Goal: Task Accomplishment & Management: Complete application form

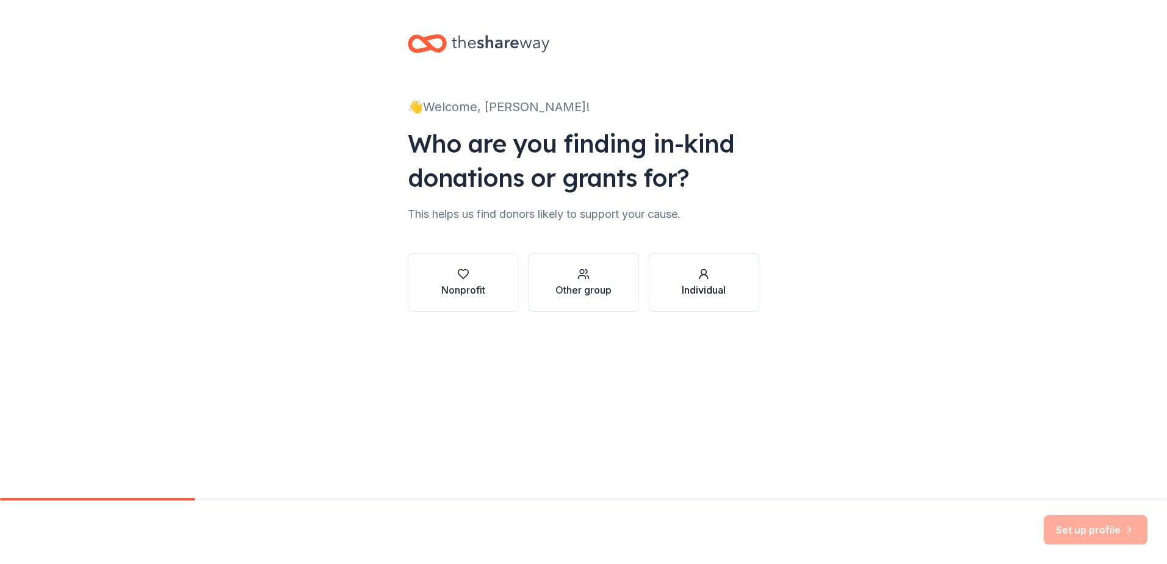
click at [716, 287] on div "Individual" at bounding box center [704, 290] width 44 height 15
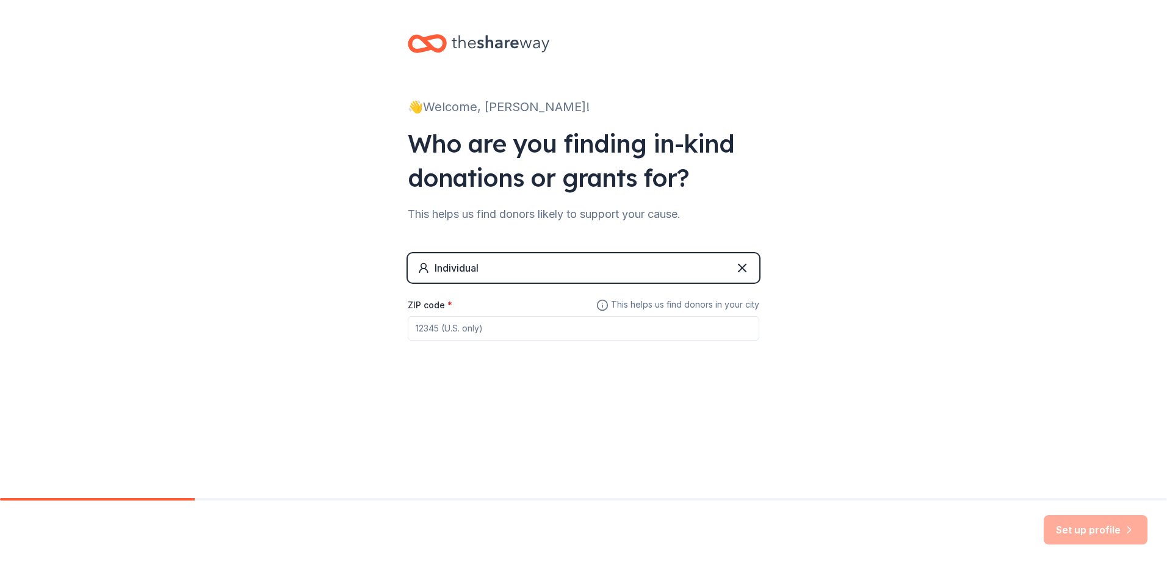
click at [601, 324] on input "ZIP code *" at bounding box center [584, 328] width 352 height 24
type input "45042"
click at [1065, 527] on button "Set up profile" at bounding box center [1096, 529] width 104 height 29
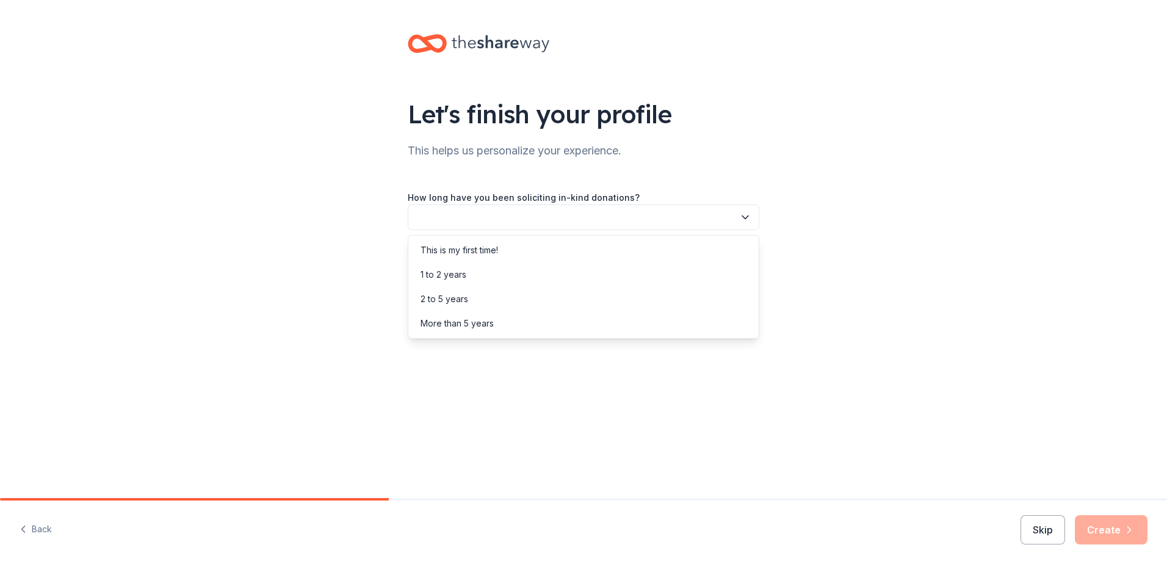
click at [543, 217] on button "button" at bounding box center [584, 218] width 352 height 26
click at [531, 255] on div "This is my first time!" at bounding box center [584, 250] width 346 height 24
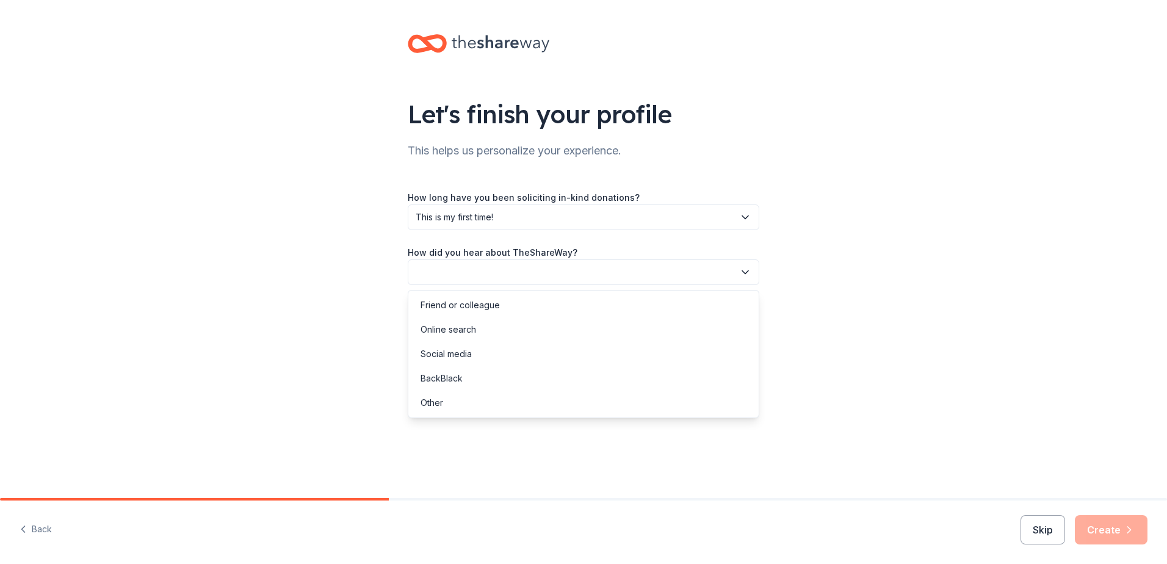
click at [536, 268] on button "button" at bounding box center [584, 272] width 352 height 26
drag, startPoint x: 479, startPoint y: 331, endPoint x: 489, endPoint y: 336, distance: 11.7
click at [479, 333] on div "Online search" at bounding box center [584, 329] width 346 height 24
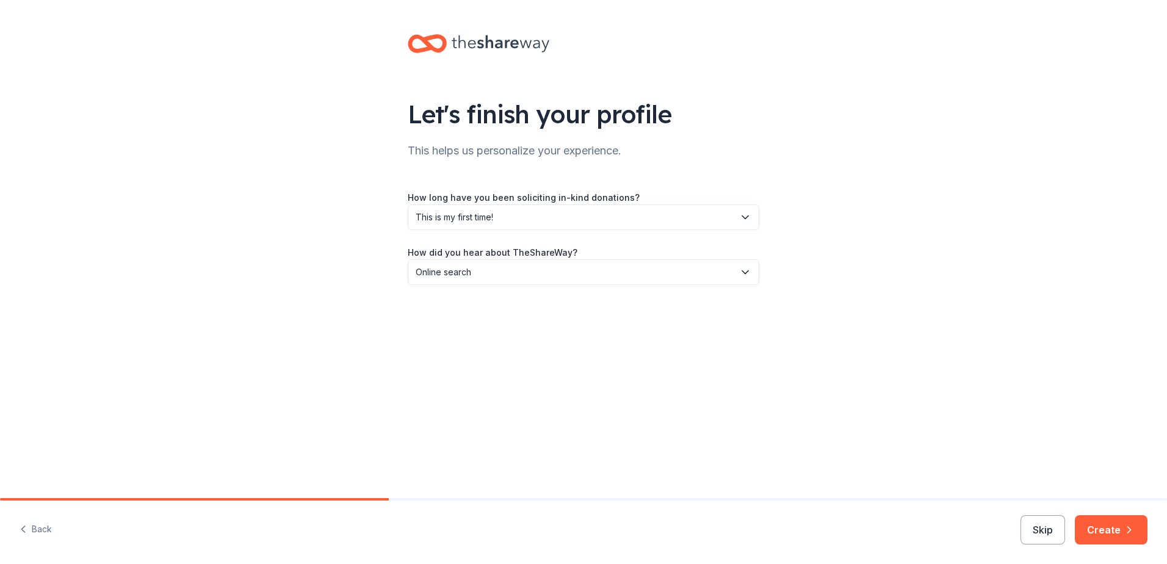
click at [1114, 522] on button "Create" at bounding box center [1111, 529] width 73 height 29
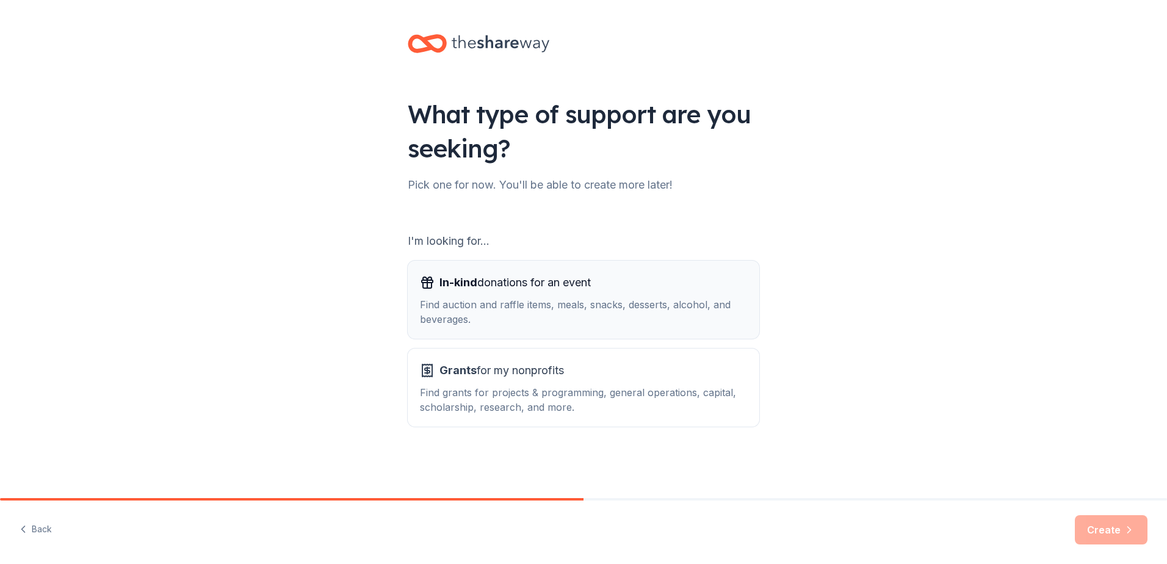
click at [619, 282] on div "In-kind donations for an event" at bounding box center [583, 283] width 327 height 20
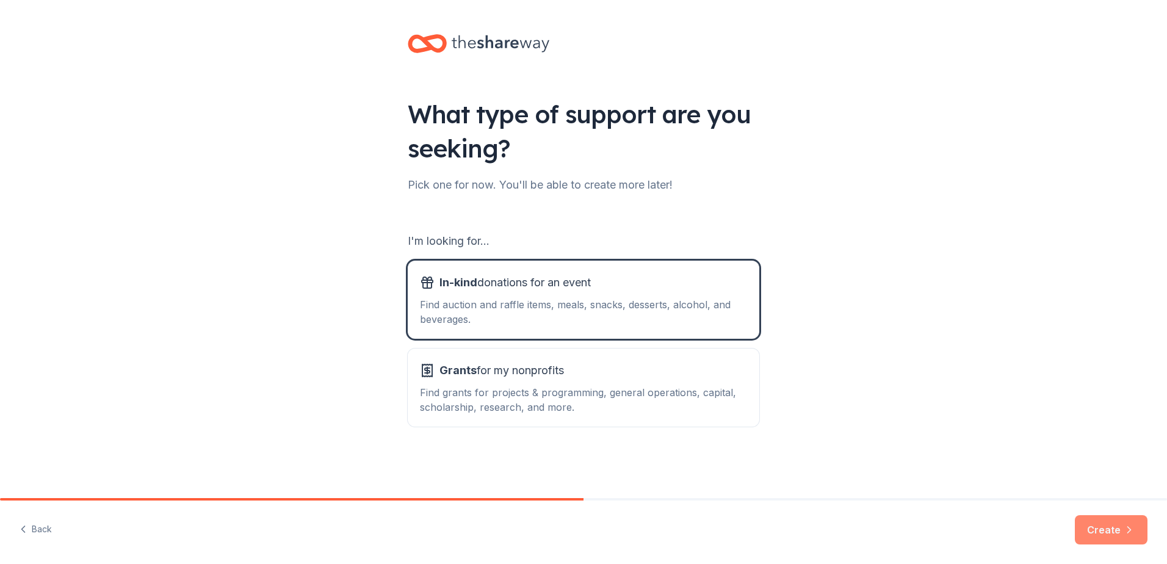
click at [1094, 525] on button "Create" at bounding box center [1111, 529] width 73 height 29
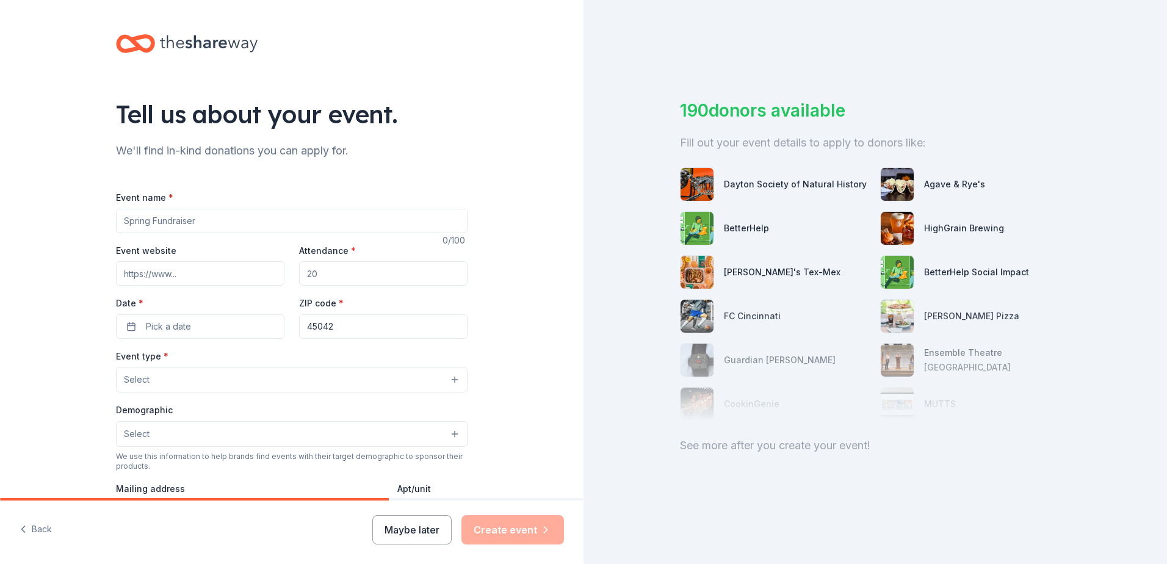
click at [259, 220] on input "Event name *" at bounding box center [292, 221] width 352 height 24
type input "FunFest"
click at [163, 282] on input "Event website" at bounding box center [200, 273] width 168 height 24
paste input "https://www.stjohn23school.org/"
type input "https://www.stjohn23school.org/"
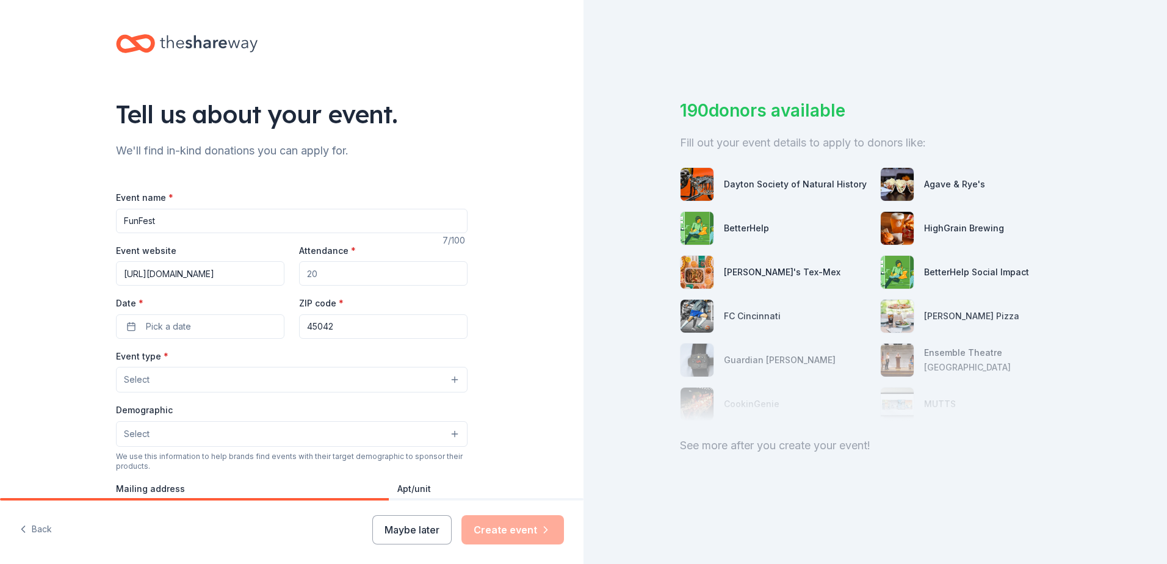
click at [334, 275] on input "Attendance *" at bounding box center [383, 273] width 168 height 24
type input "150"
click at [215, 328] on button "Pick a date" at bounding box center [200, 326] width 168 height 24
click at [256, 487] on button "25" at bounding box center [262, 485] width 22 height 22
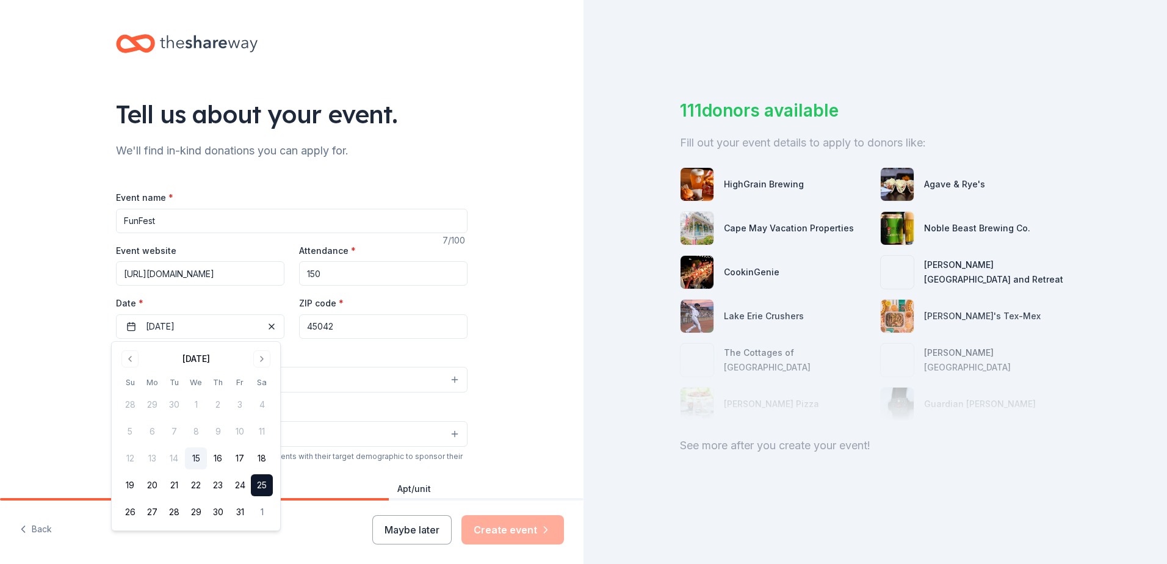
drag, startPoint x: 507, startPoint y: 318, endPoint x: 496, endPoint y: 336, distance: 20.8
click at [509, 319] on div "Tell us about your event. We'll find in-kind donations you can apply for. Event…" at bounding box center [292, 406] width 584 height 813
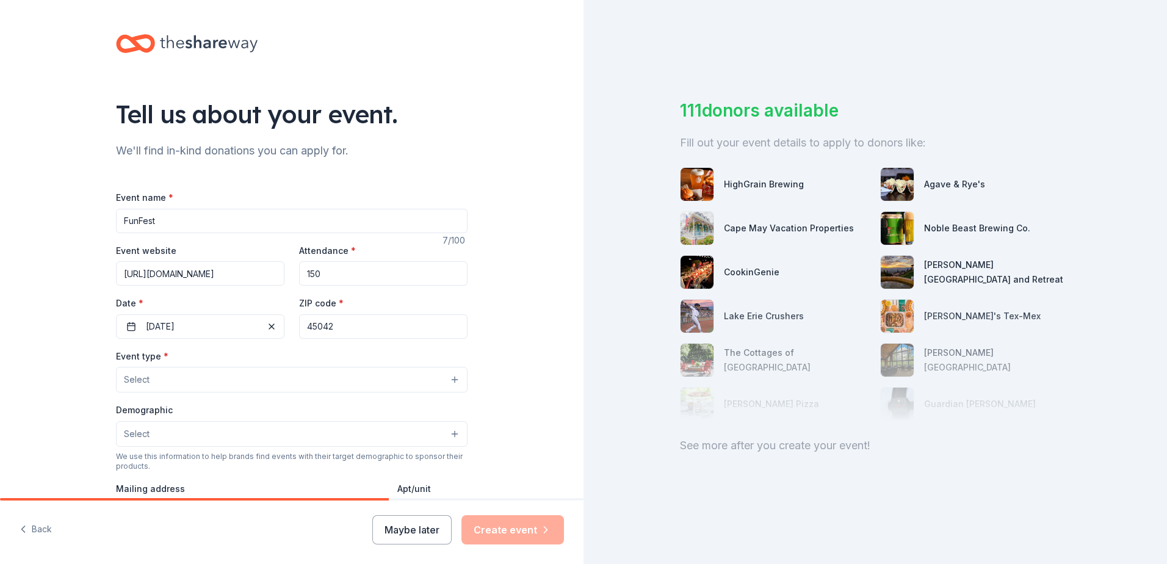
click at [441, 396] on div "Event type * Select Demographic Select We use this information to help brands f…" at bounding box center [292, 477] width 352 height 257
click at [435, 387] on button "Select" at bounding box center [292, 380] width 352 height 26
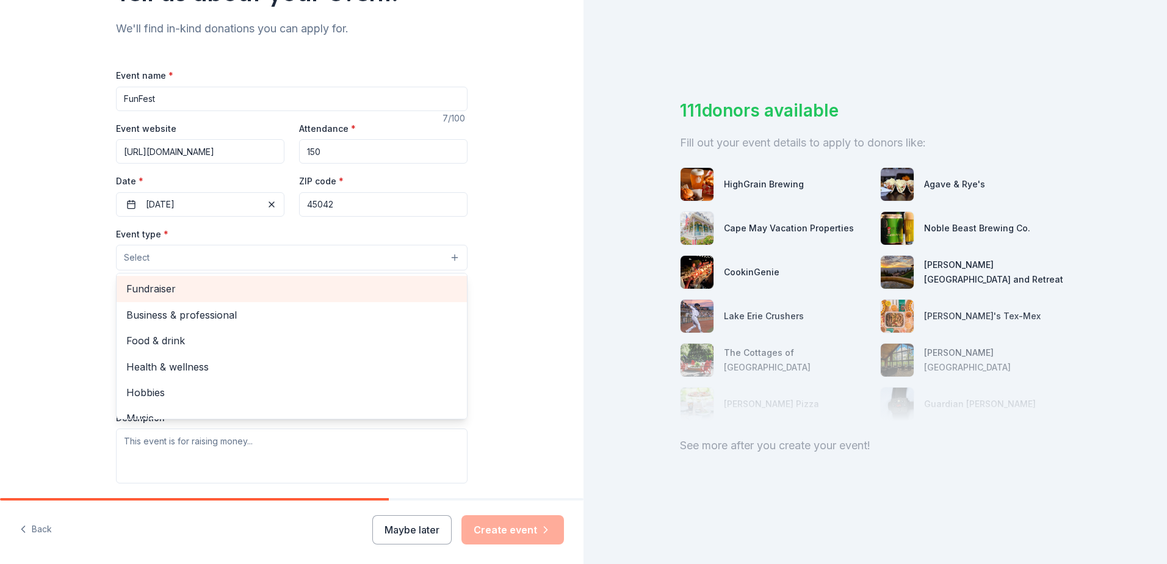
click at [164, 287] on span "Fundraiser" at bounding box center [291, 289] width 331 height 16
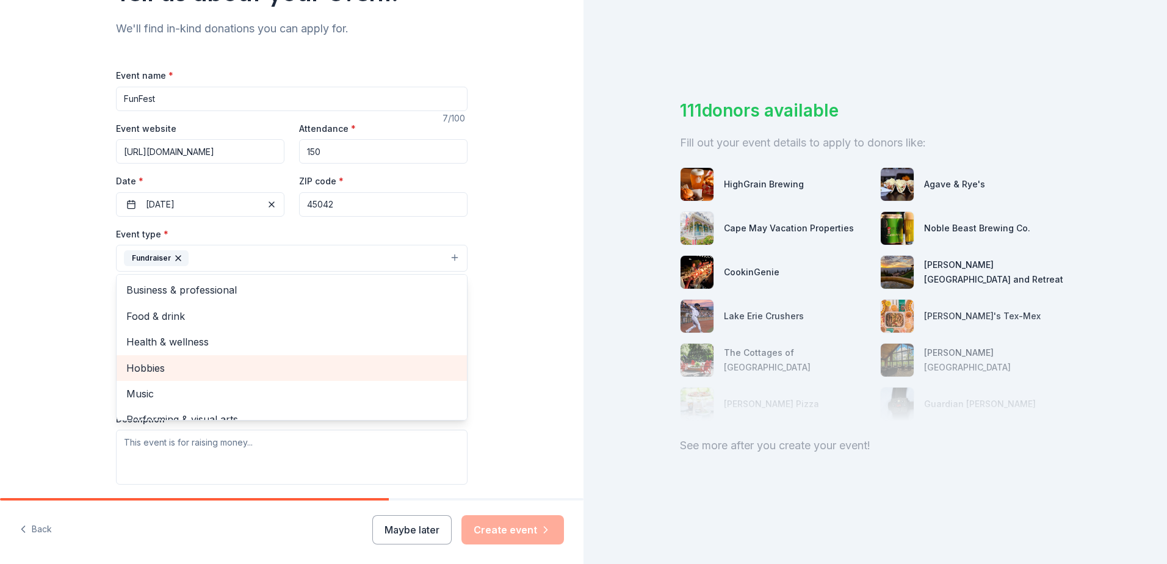
scroll to position [15, 0]
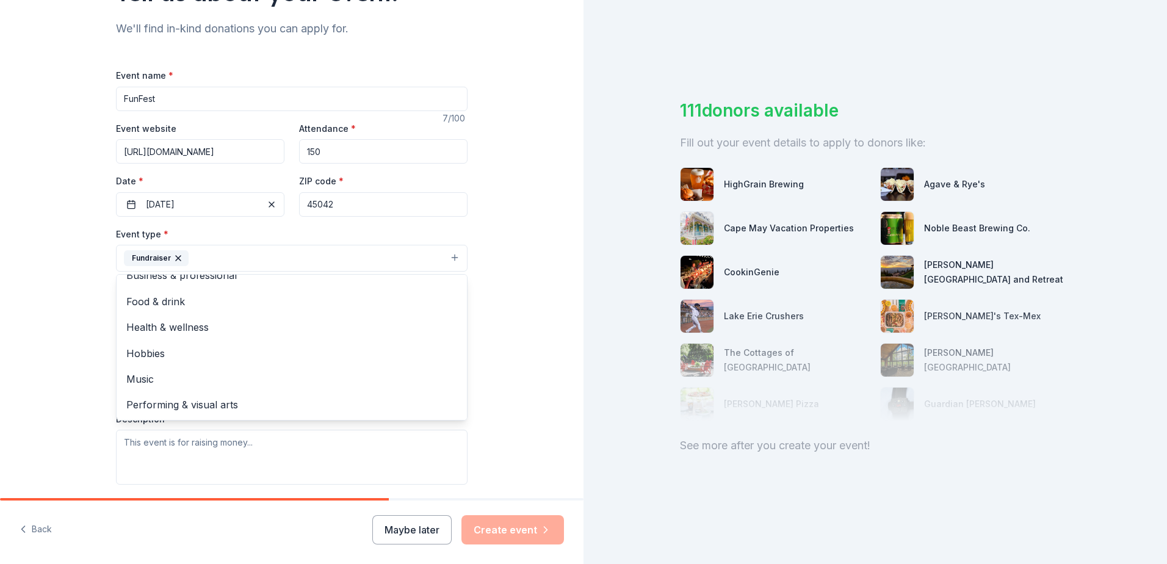
click at [89, 357] on div "Tell us about your event. We'll find in-kind donations you can apply for. Event…" at bounding box center [292, 285] width 584 height 814
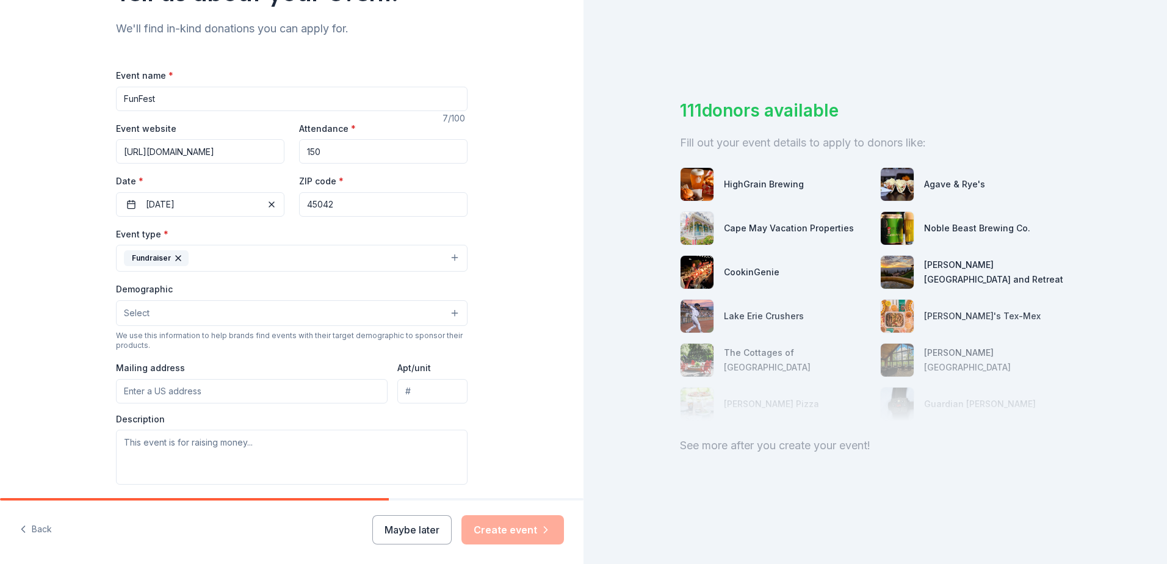
click at [192, 317] on button "Select" at bounding box center [292, 313] width 352 height 26
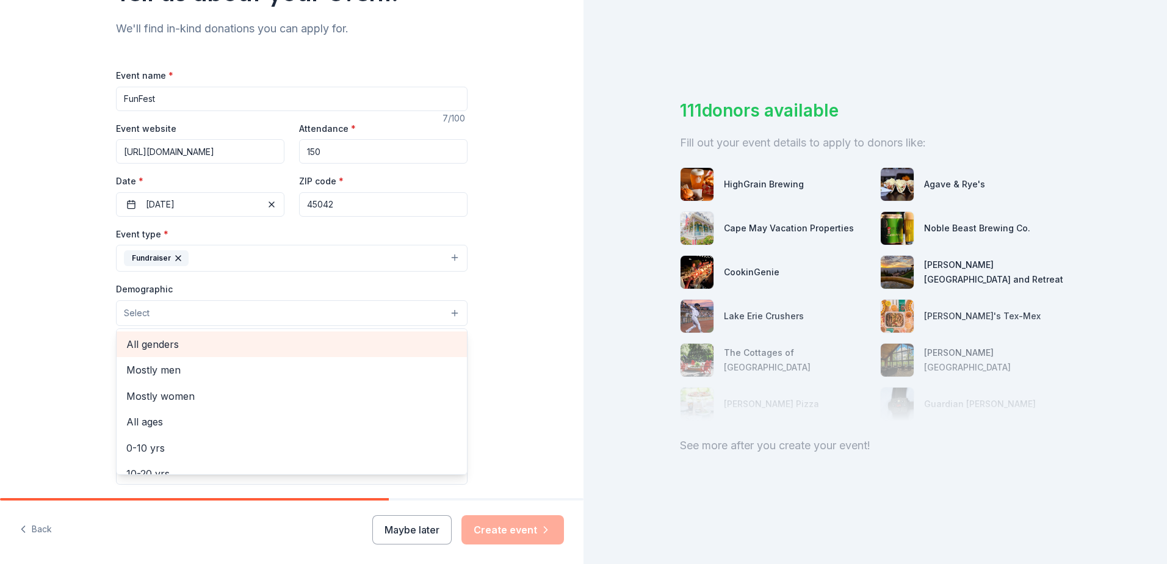
click at [173, 347] on span "All genders" at bounding box center [291, 344] width 331 height 16
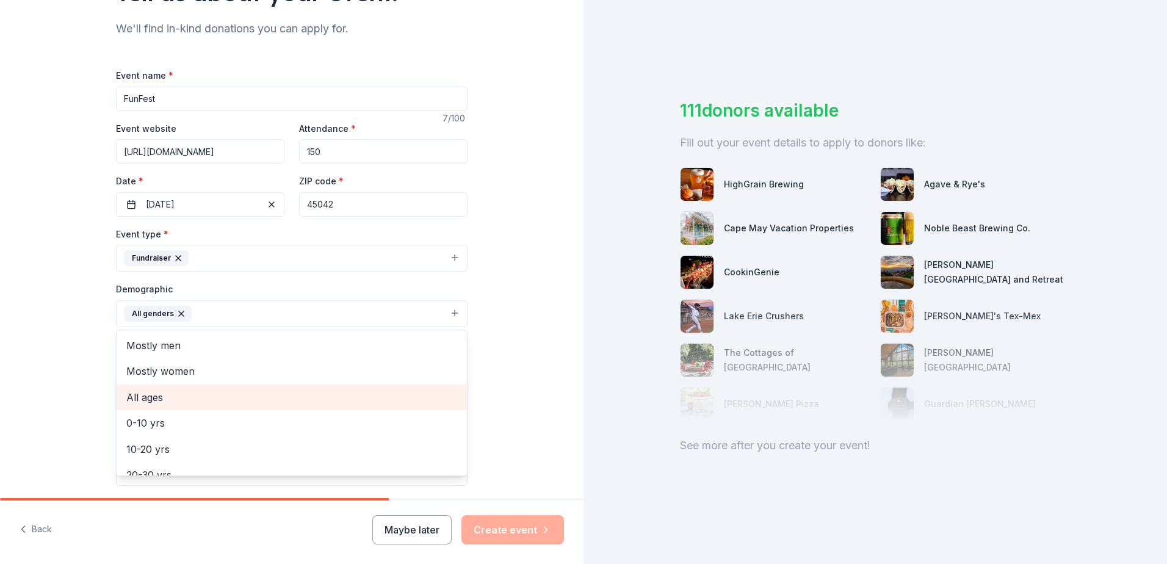
click at [141, 402] on span "All ages" at bounding box center [291, 398] width 331 height 16
drag, startPoint x: 92, startPoint y: 362, endPoint x: 324, endPoint y: 374, distance: 231.7
click at [96, 361] on div "Tell us about your event. We'll find in-kind donations you can apply for. Event…" at bounding box center [291, 285] width 391 height 815
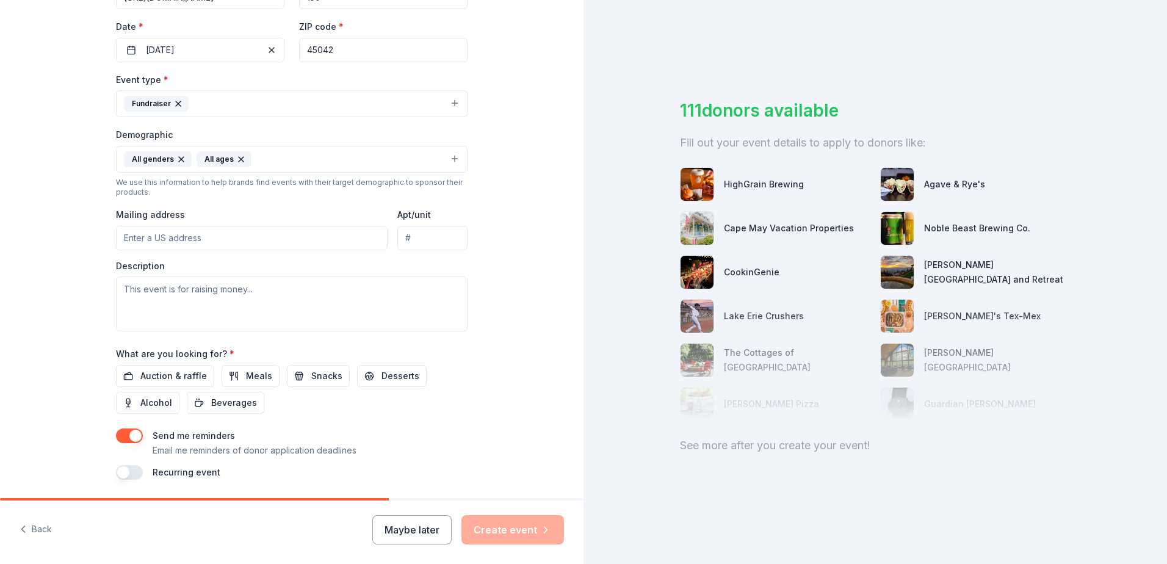
scroll to position [305, 0]
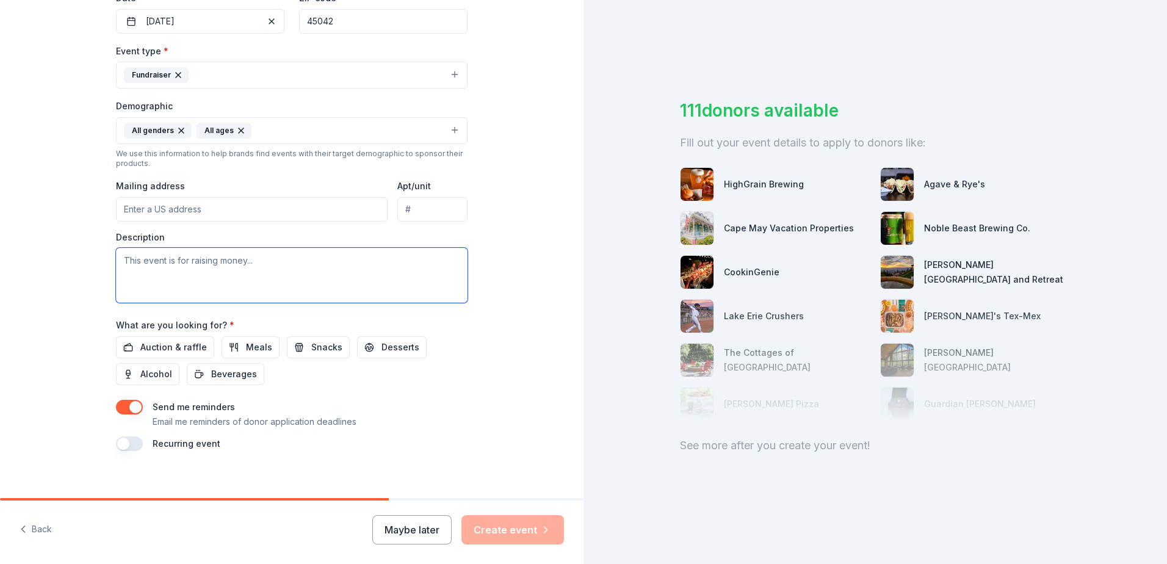
click at [179, 264] on textarea at bounding box center [292, 275] width 352 height 55
drag, startPoint x: 189, startPoint y: 342, endPoint x: 277, endPoint y: 301, distance: 97.8
click at [189, 343] on span "Auction & raffle" at bounding box center [173, 347] width 67 height 15
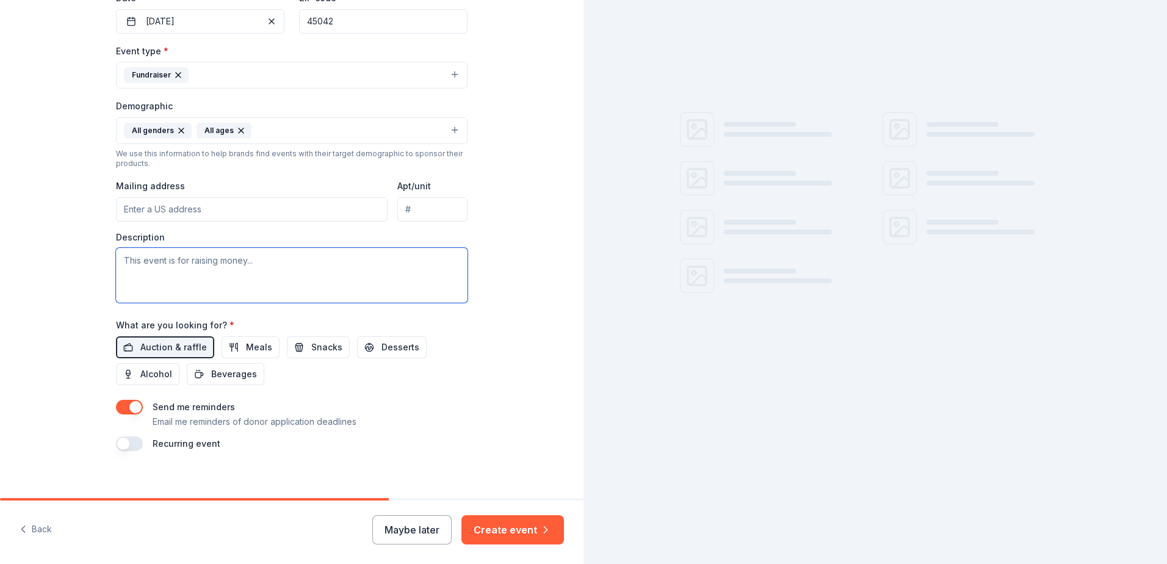
click at [179, 248] on textarea at bounding box center [292, 275] width 352 height 55
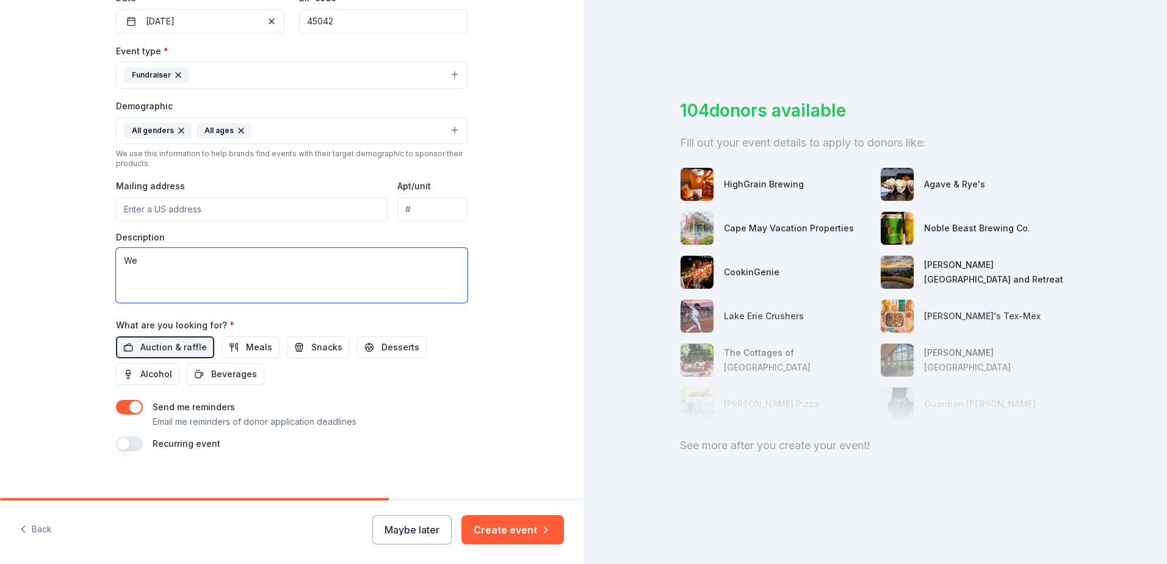
type textarea "W"
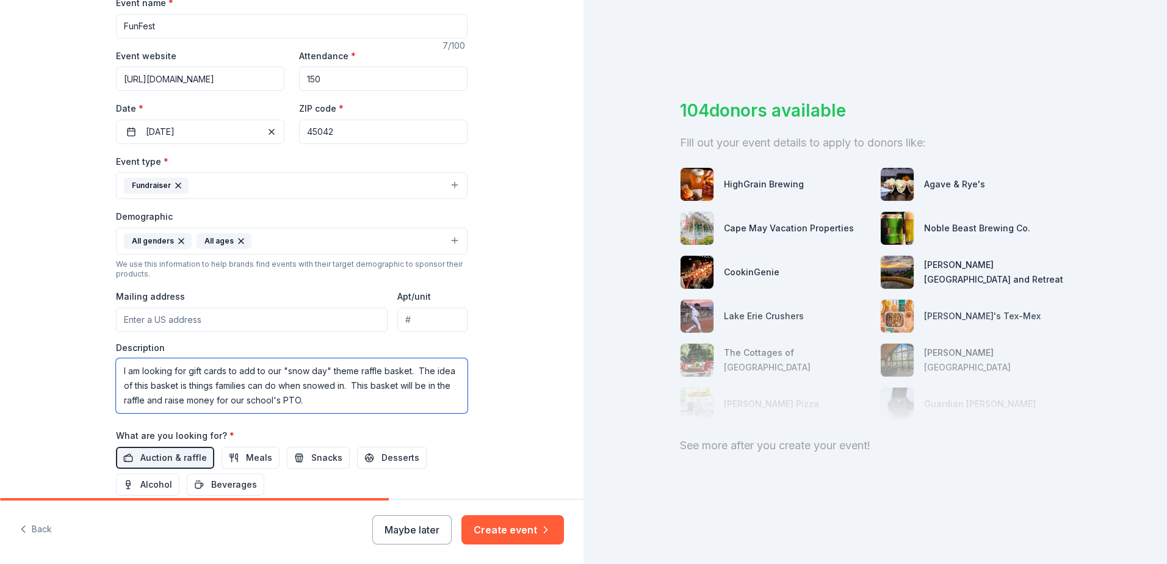
scroll to position [317, 0]
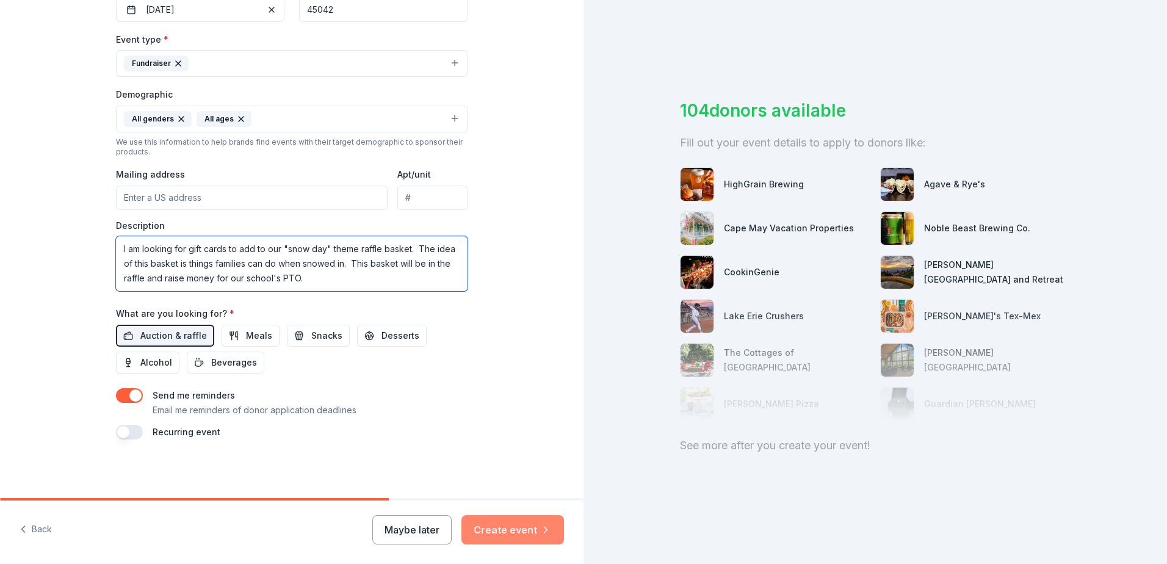
type textarea "I am looking for gift cards to add to our "snow day" theme raffle basket. The i…"
click at [491, 529] on button "Create event" at bounding box center [513, 529] width 103 height 29
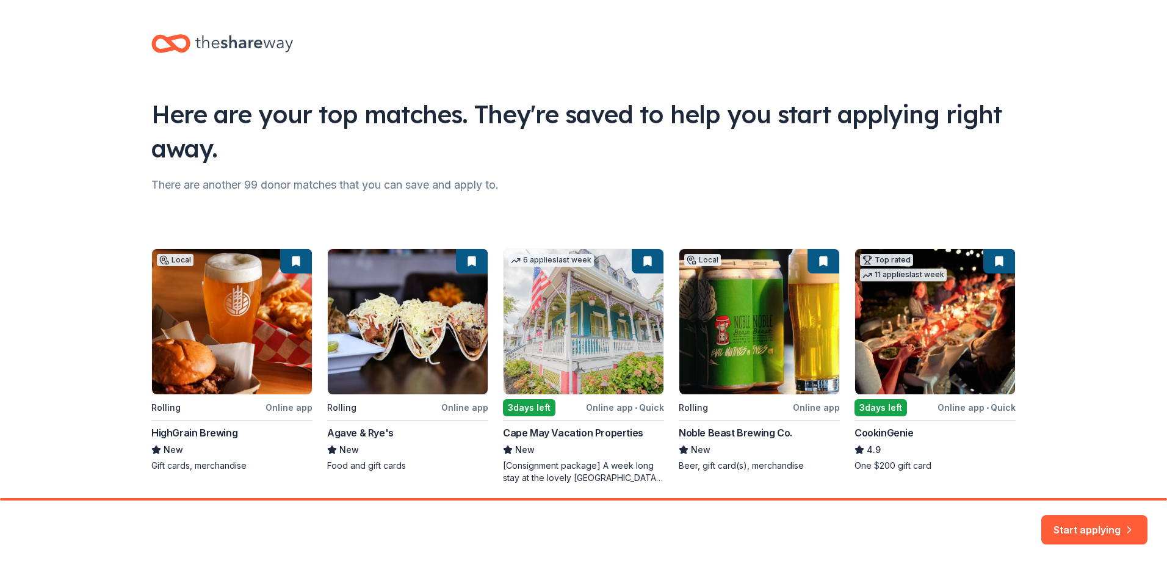
scroll to position [45, 0]
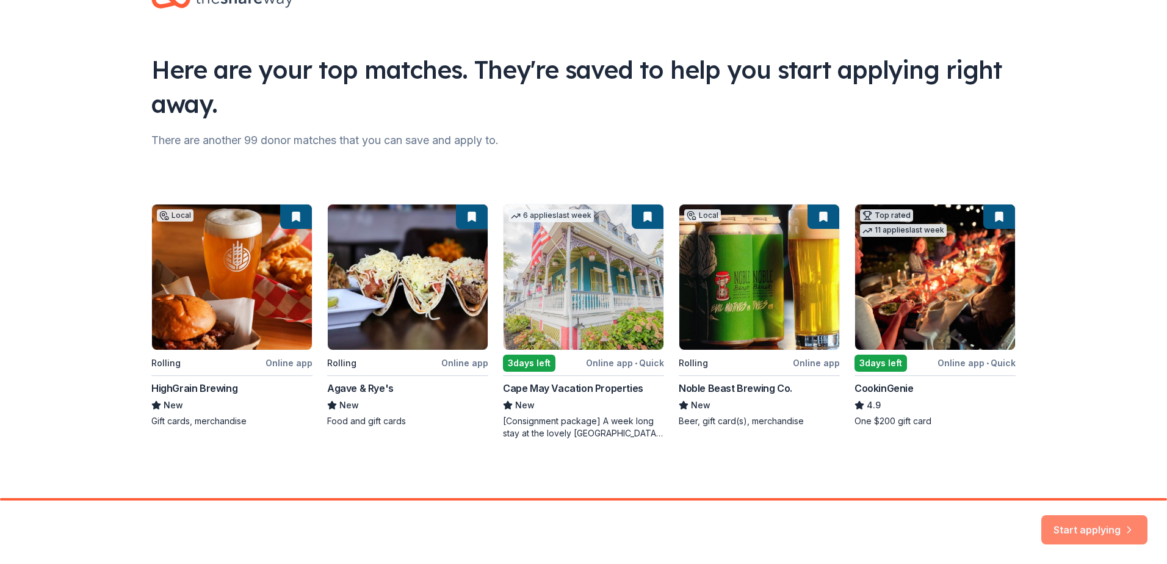
click at [1086, 527] on button "Start applying" at bounding box center [1095, 524] width 106 height 29
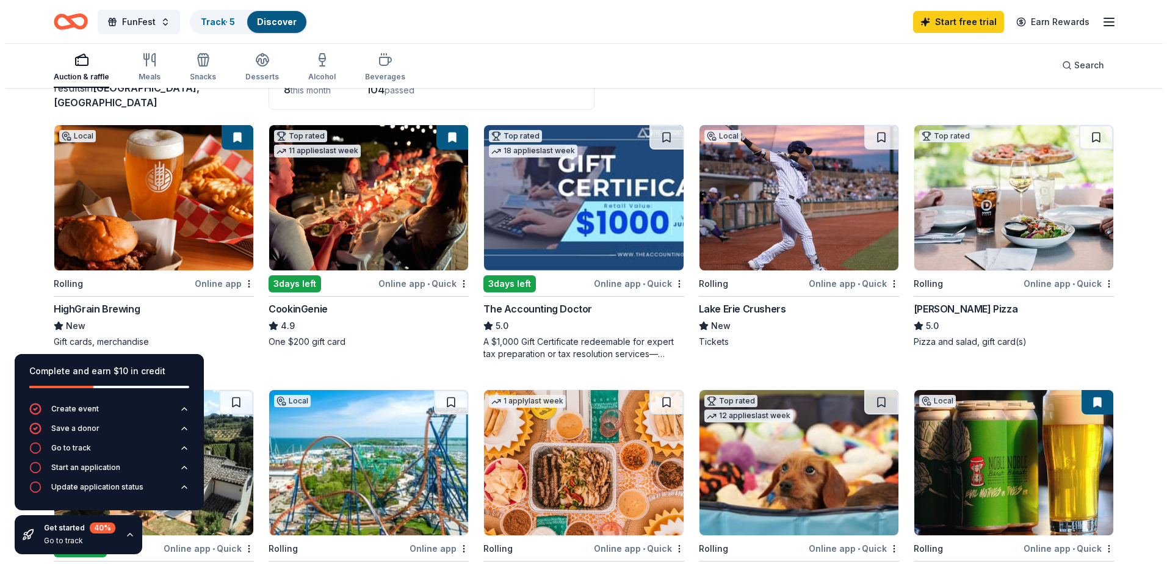
scroll to position [122, 0]
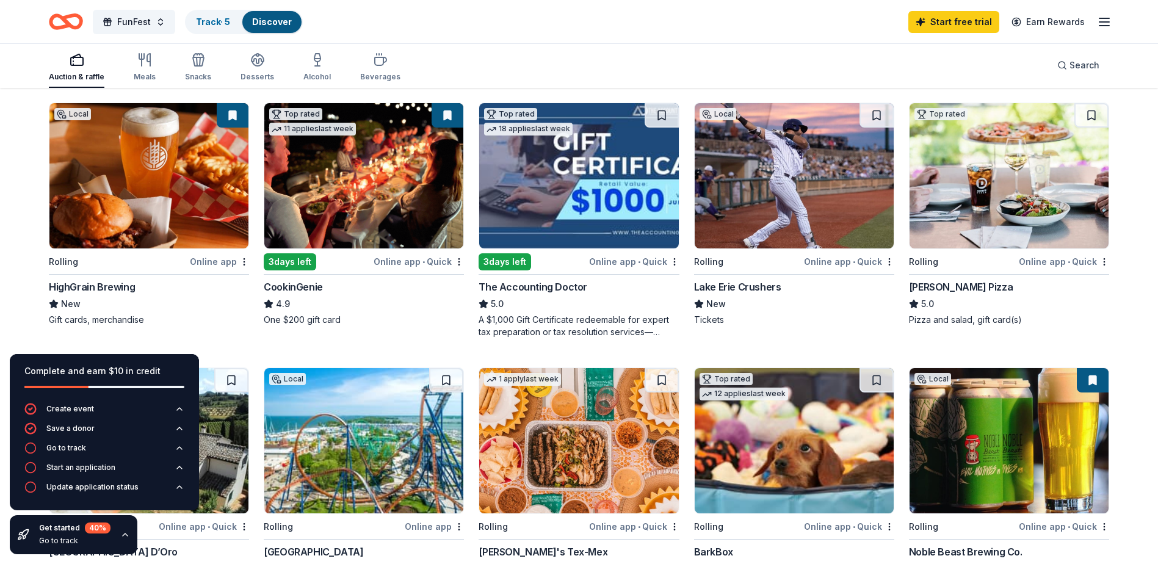
click at [306, 264] on div "3 days left" at bounding box center [290, 261] width 53 height 17
click at [134, 21] on span "FunFest" at bounding box center [134, 22] width 34 height 15
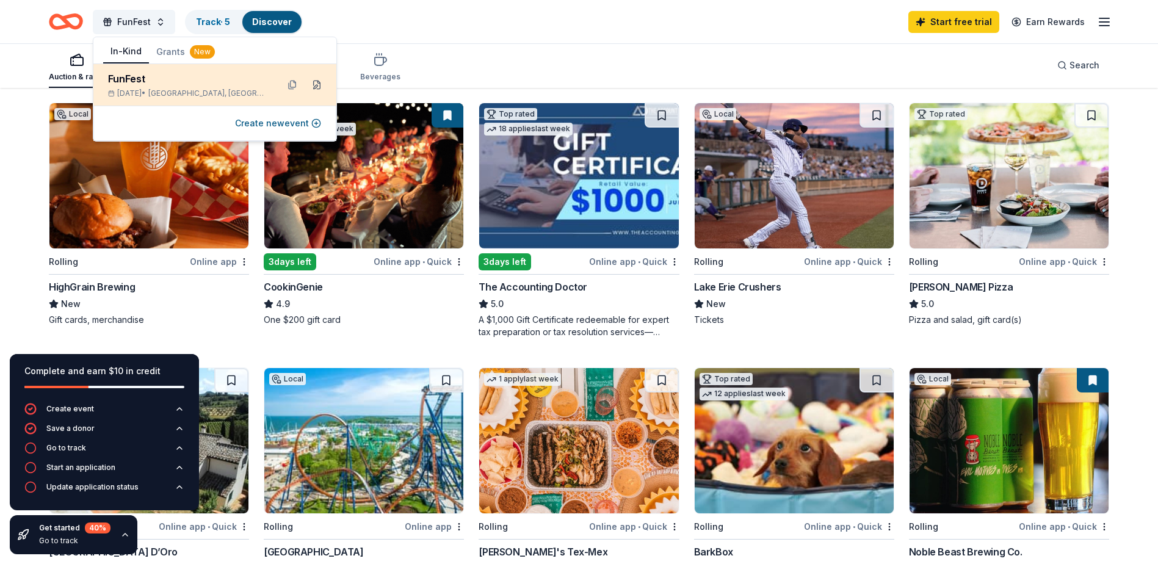
click at [315, 86] on button at bounding box center [317, 85] width 20 height 20
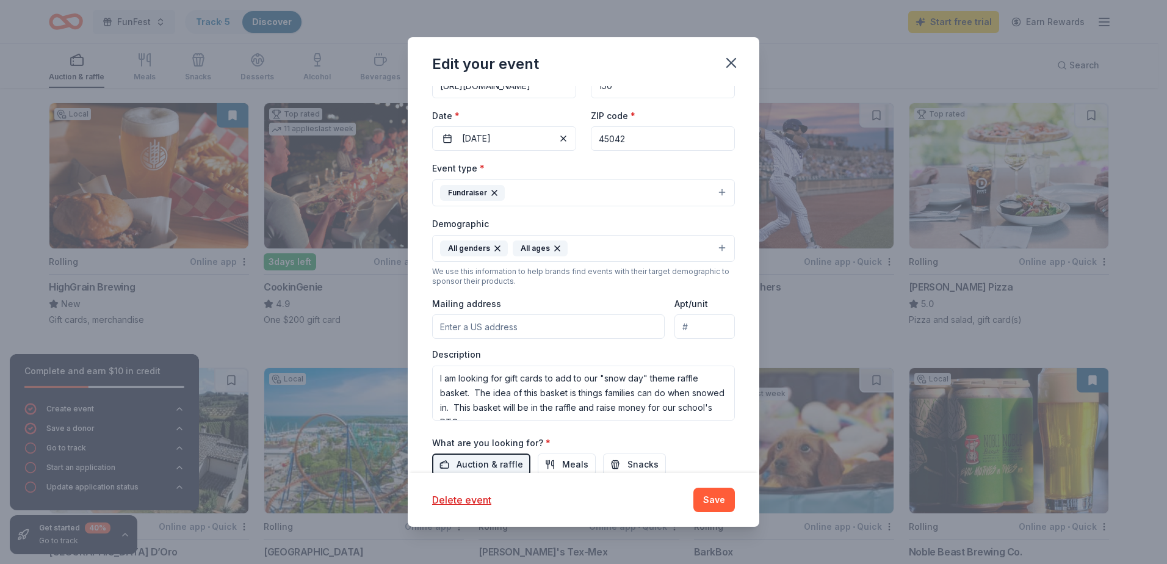
scroll to position [183, 0]
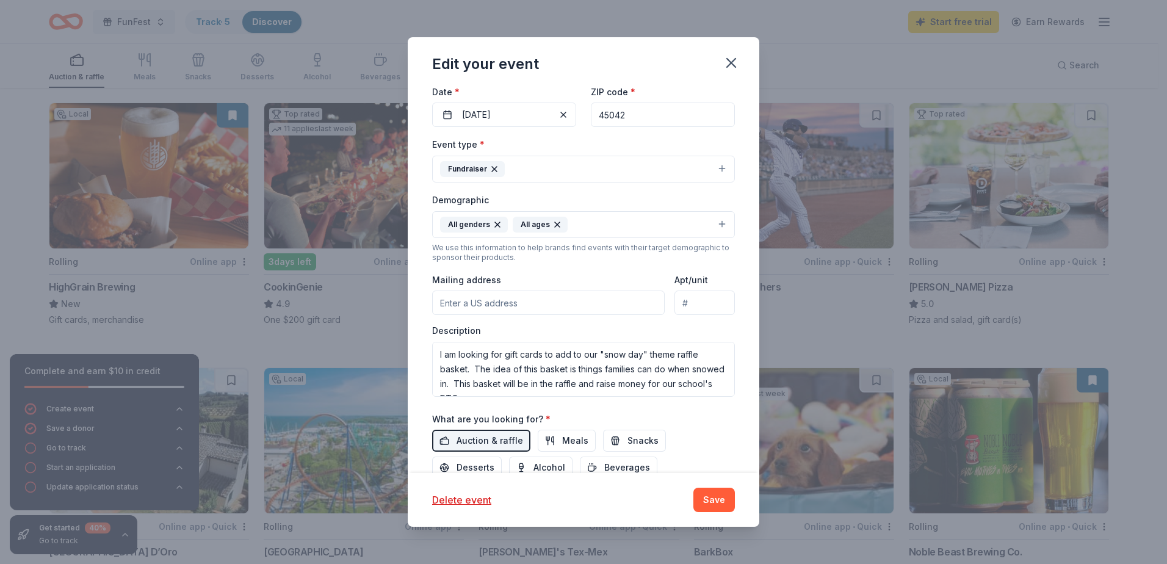
click at [480, 299] on input "Mailing address" at bounding box center [548, 303] width 233 height 24
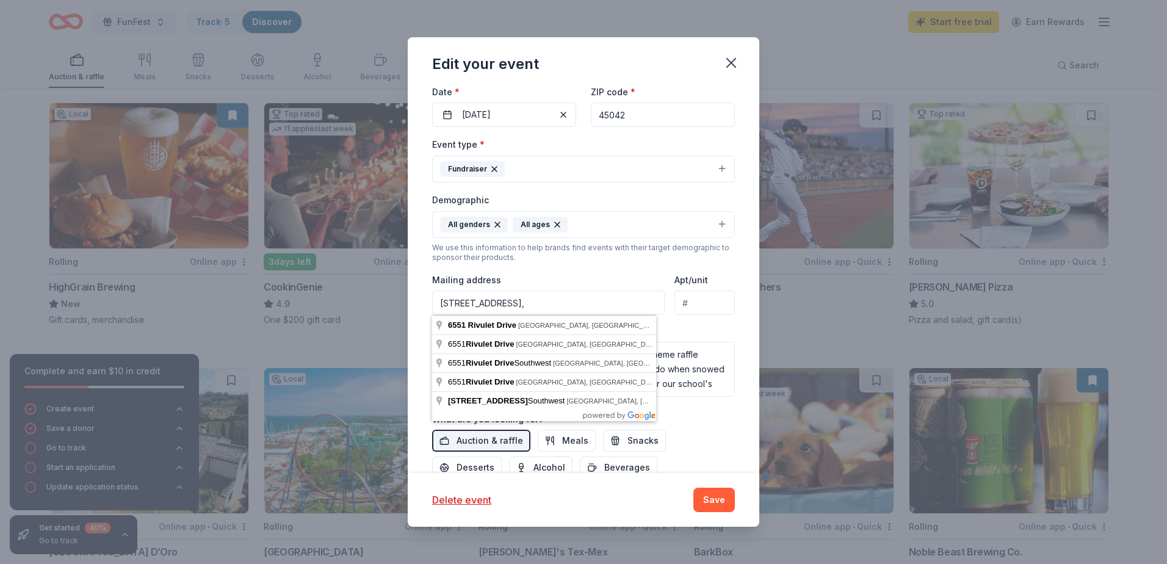
drag, startPoint x: 590, startPoint y: 271, endPoint x: 588, endPoint y: 284, distance: 13.1
click at [590, 271] on div "Event type * Fundraiser Demographic All genders All ages We use this informatio…" at bounding box center [583, 266] width 303 height 259
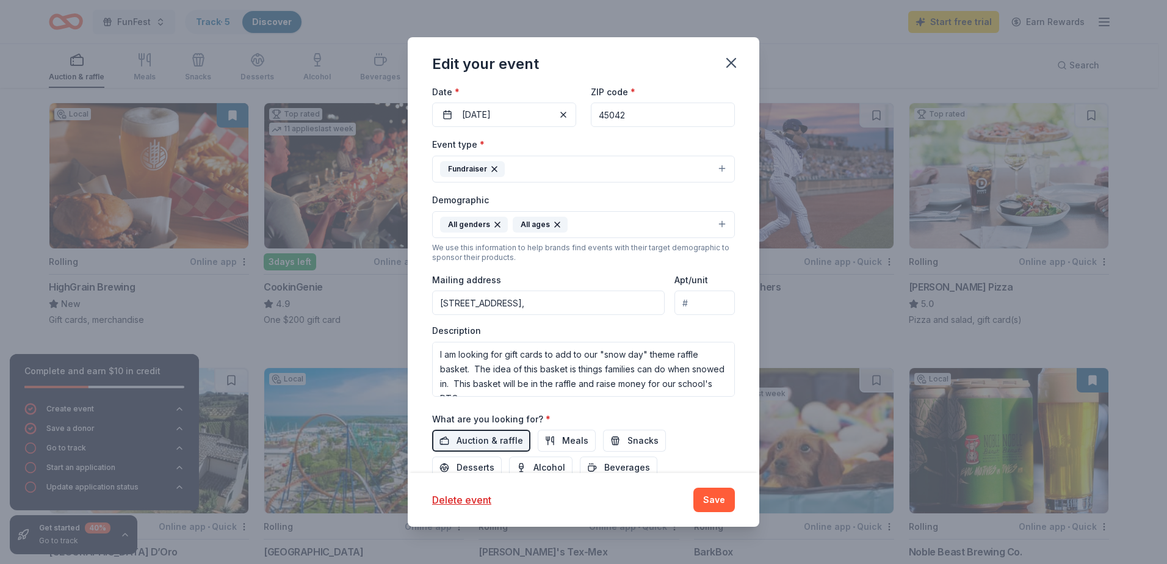
click at [549, 305] on input "6551 Rivulet Drive," at bounding box center [548, 303] width 233 height 24
type input "6551 Rivulet Drive, Middletown, OH, 45042"
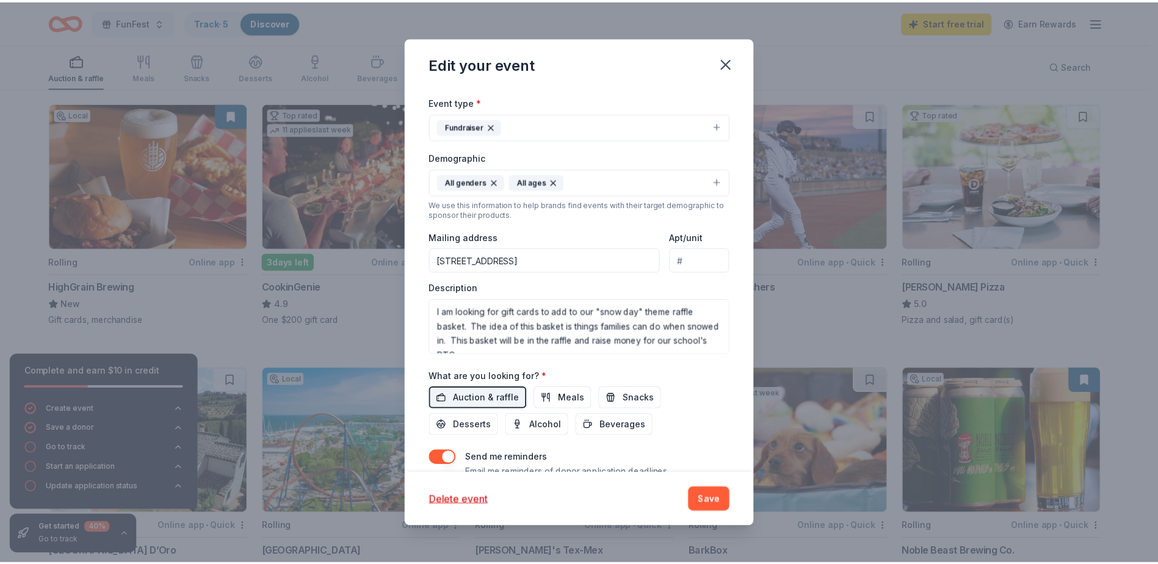
scroll to position [274, 0]
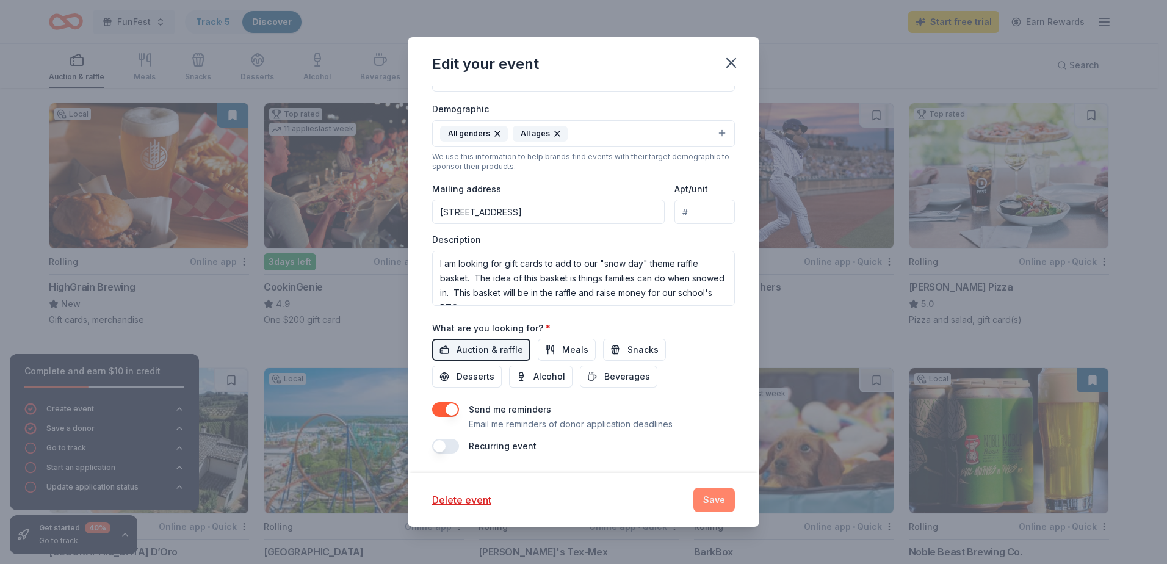
click at [723, 505] on button "Save" at bounding box center [715, 500] width 42 height 24
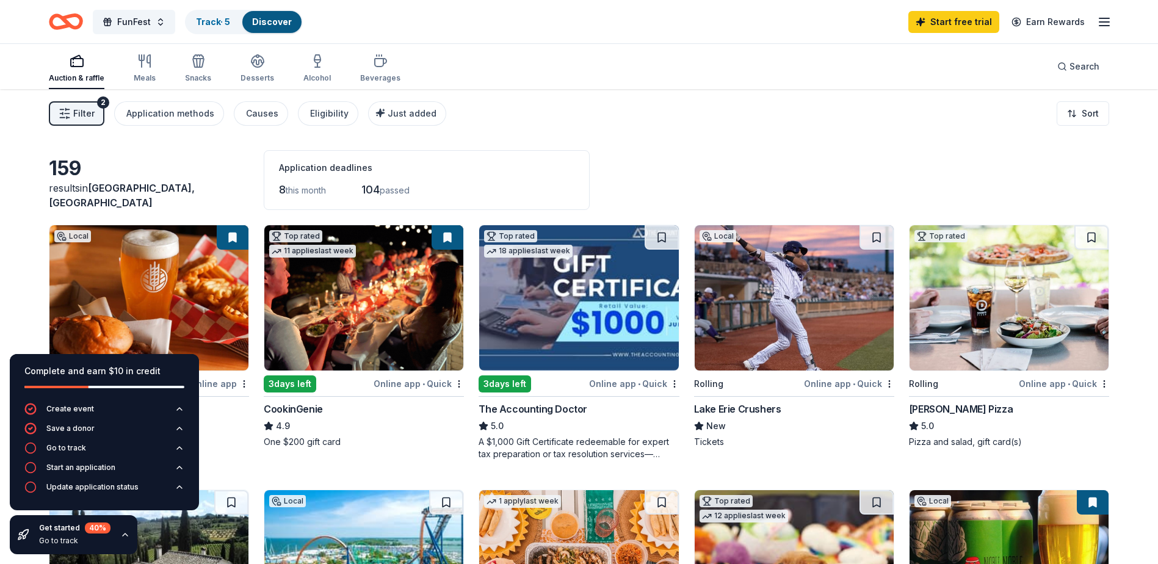
click at [68, 115] on icon "button" at bounding box center [65, 113] width 12 height 12
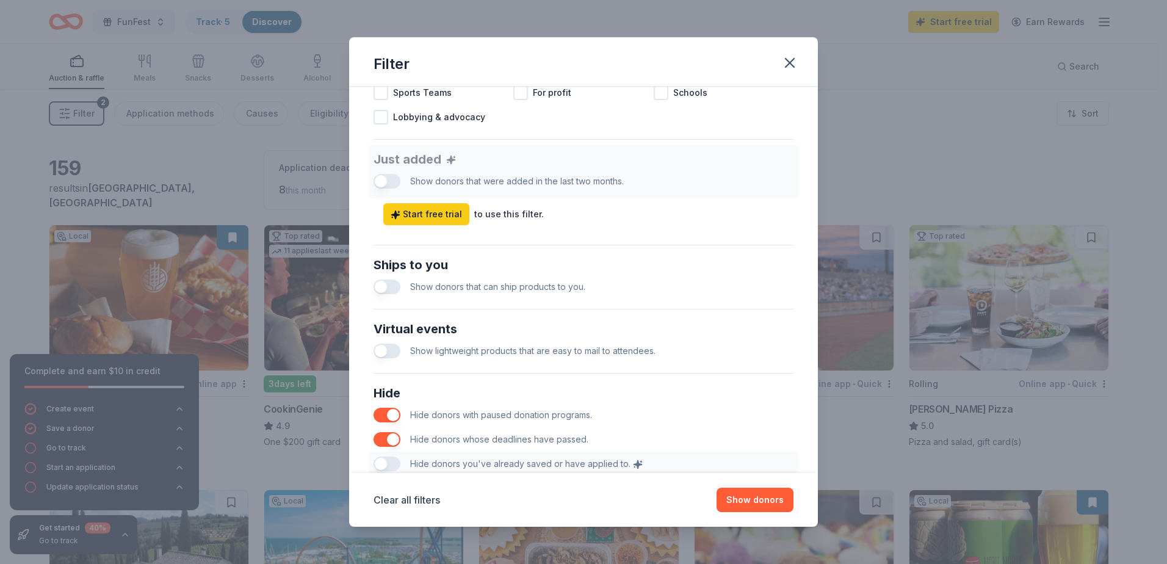
scroll to position [488, 0]
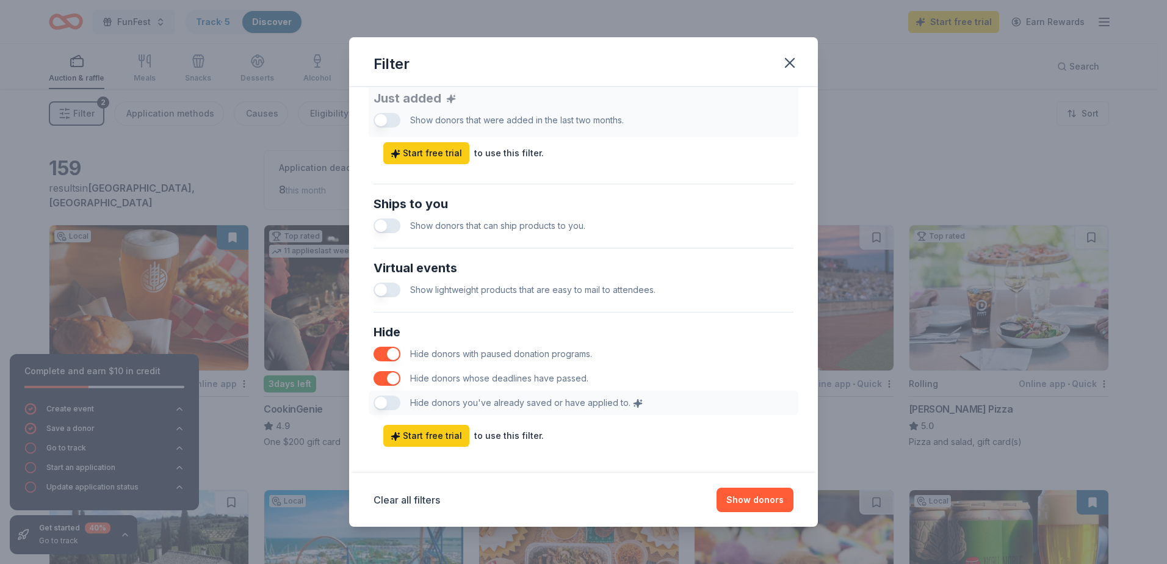
click at [382, 225] on button "button" at bounding box center [387, 226] width 27 height 15
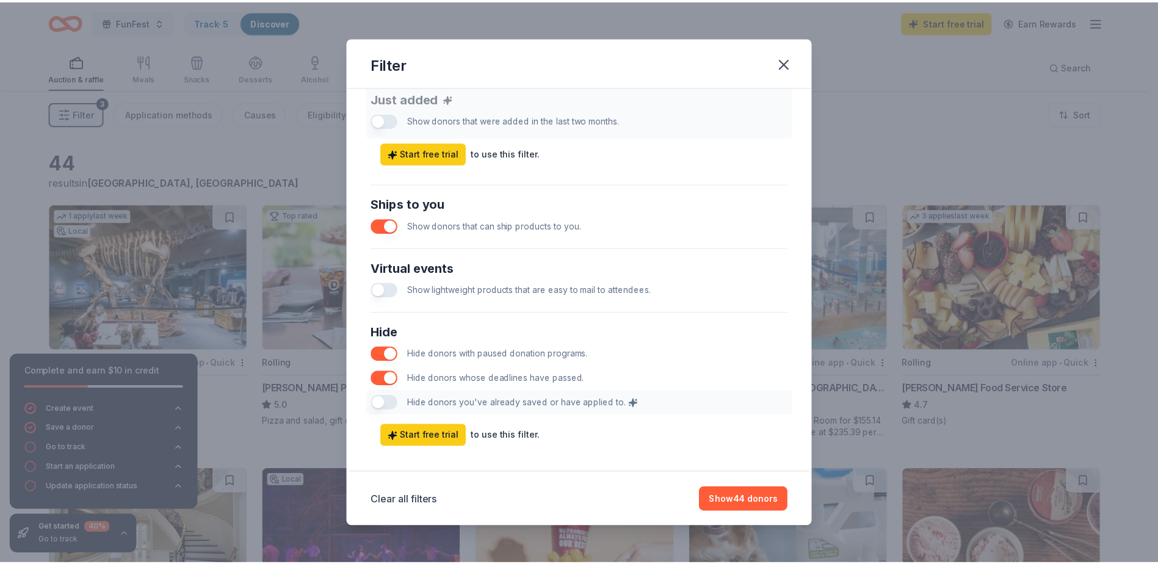
scroll to position [501, 0]
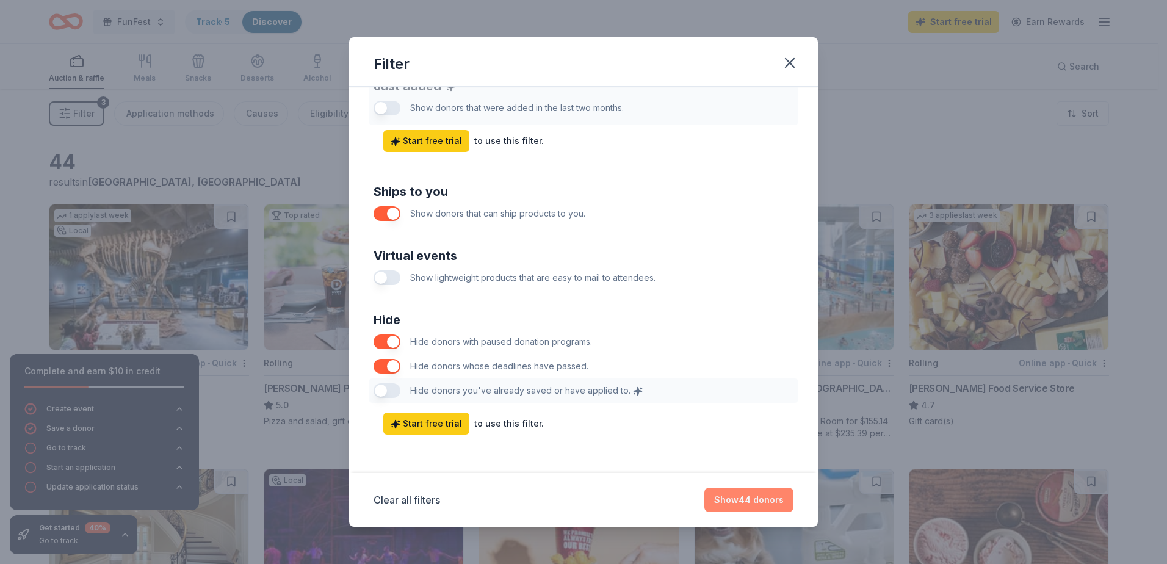
drag, startPoint x: 754, startPoint y: 501, endPoint x: 748, endPoint y: 491, distance: 11.0
click at [753, 499] on button "Show 44 donors" at bounding box center [749, 500] width 89 height 24
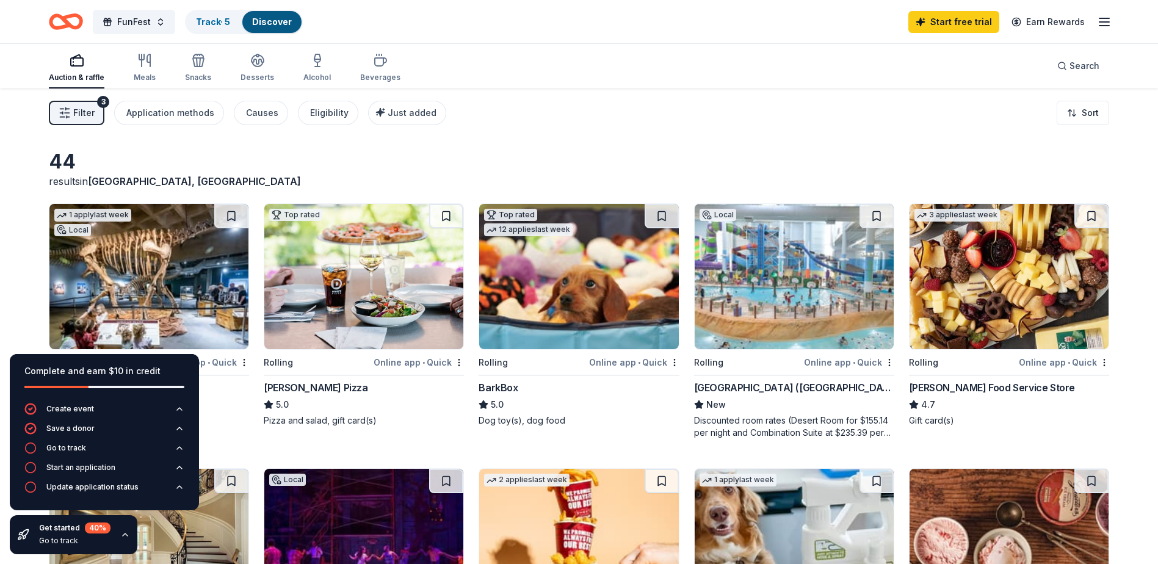
scroll to position [0, 0]
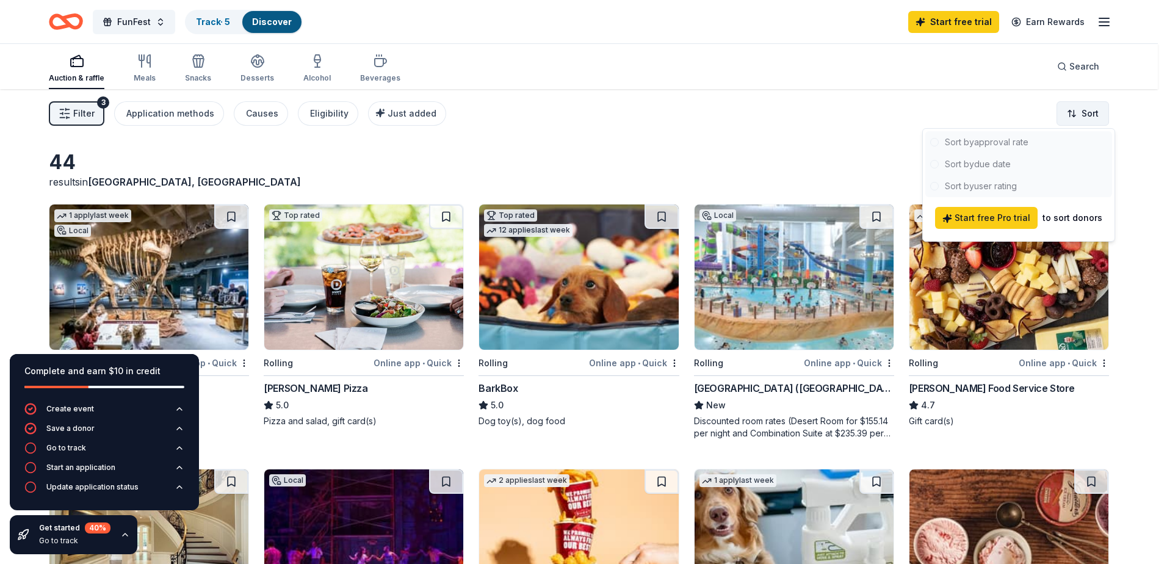
click at [1093, 113] on html "FunFest Track · 5 Discover Start free trial Earn Rewards Auction & raffle Meals…" at bounding box center [583, 282] width 1167 height 564
click at [1091, 112] on html "FunFest Track · 5 Discover Start free trial Earn Rewards Auction & raffle Meals…" at bounding box center [583, 282] width 1167 height 564
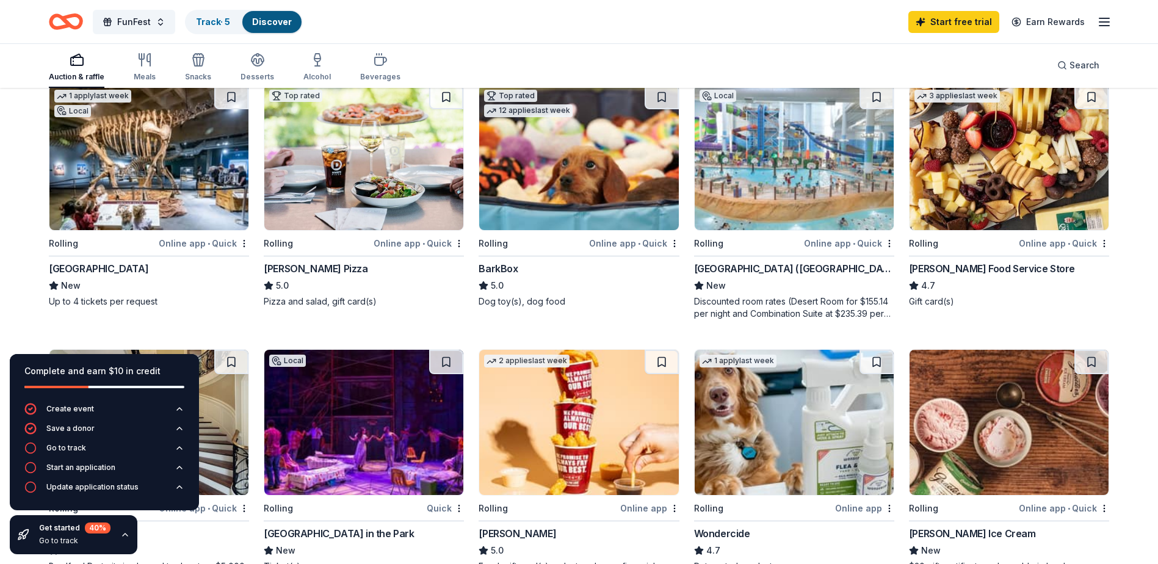
scroll to position [122, 0]
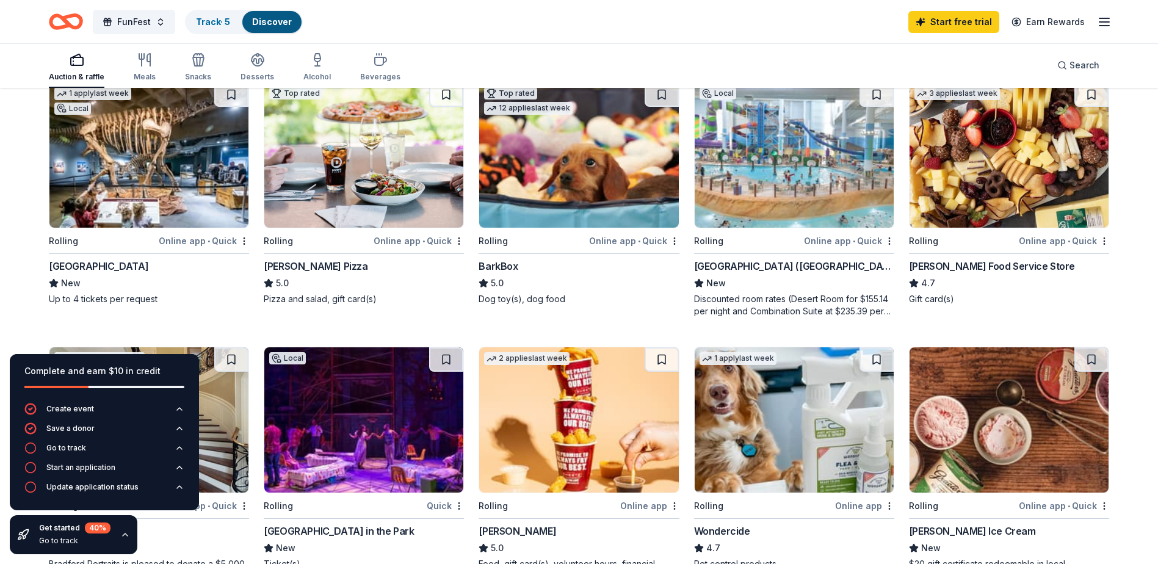
click at [407, 237] on div "Online app • Quick" at bounding box center [419, 240] width 90 height 15
click at [122, 533] on icon "button" at bounding box center [125, 535] width 10 height 10
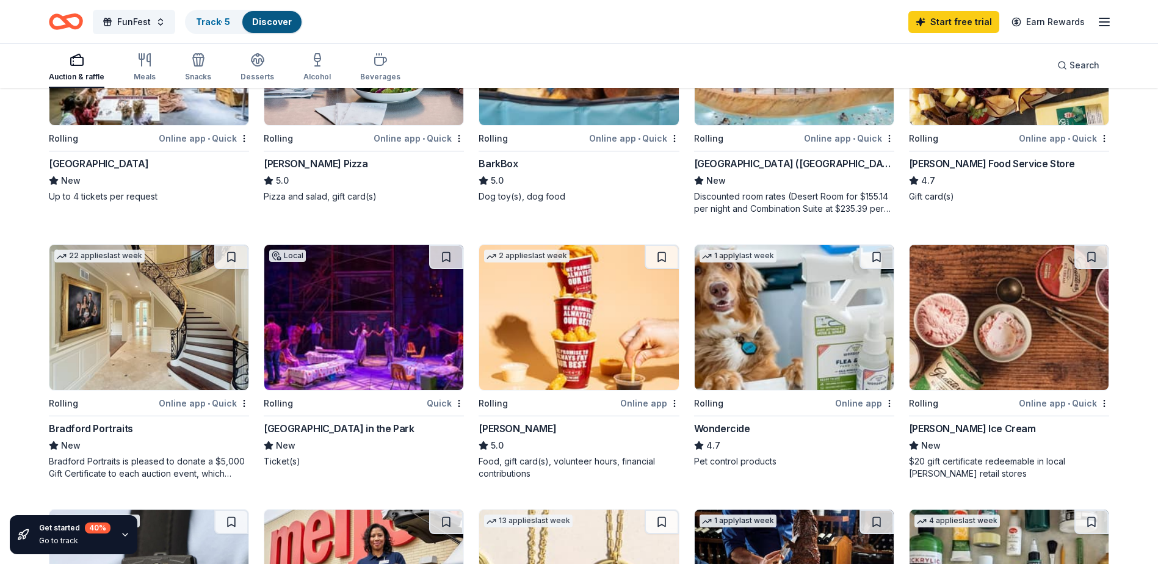
scroll to position [244, 0]
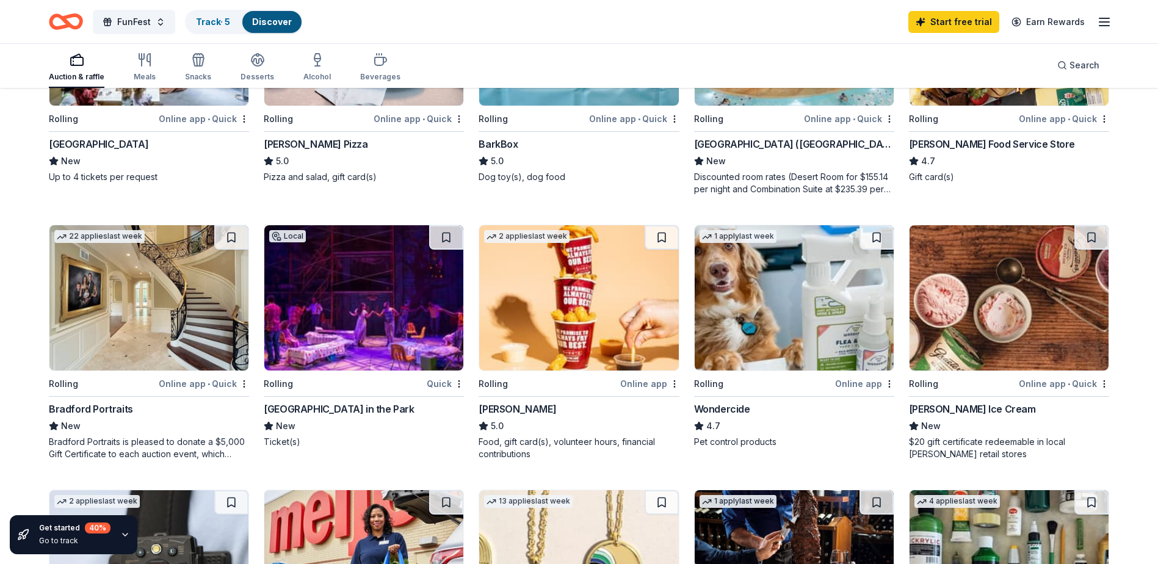
click at [523, 325] on img at bounding box center [578, 297] width 199 height 145
click at [978, 317] on img at bounding box center [1009, 297] width 199 height 145
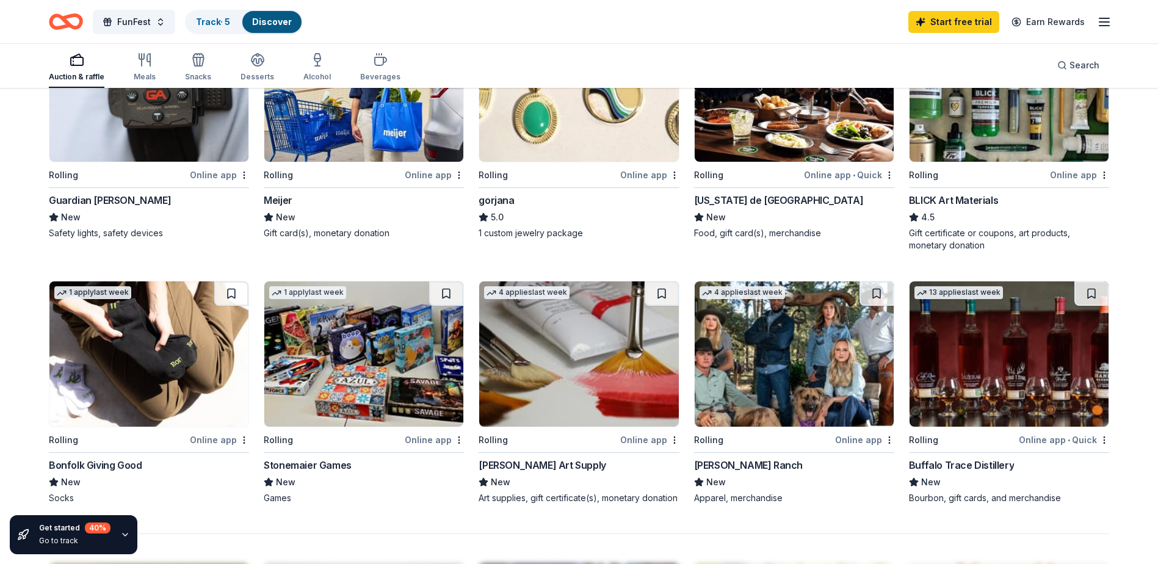
scroll to position [794, 0]
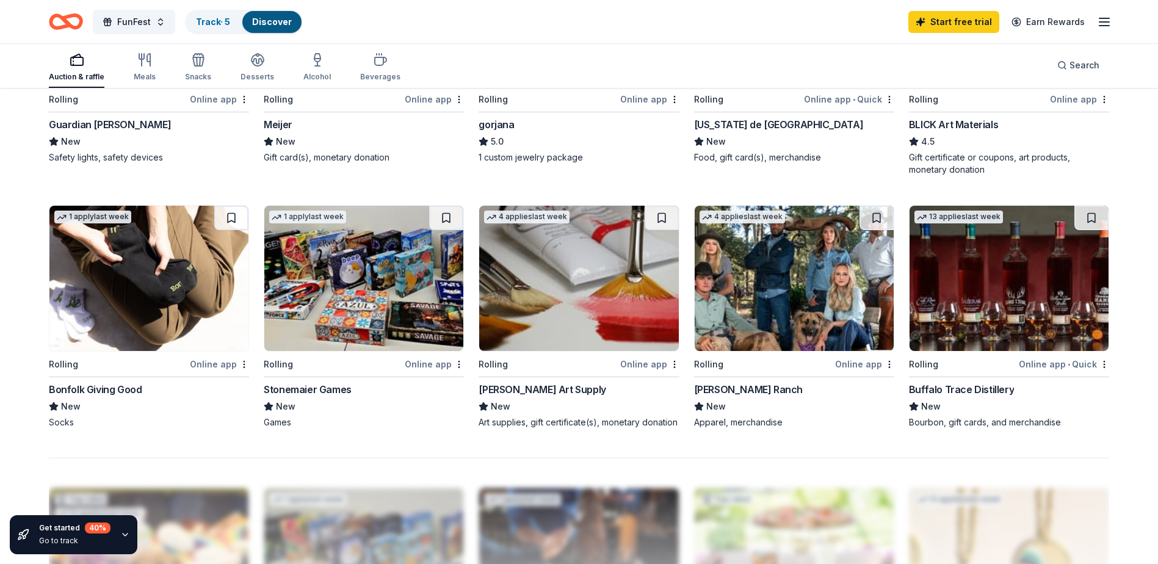
click at [372, 329] on img at bounding box center [363, 278] width 199 height 145
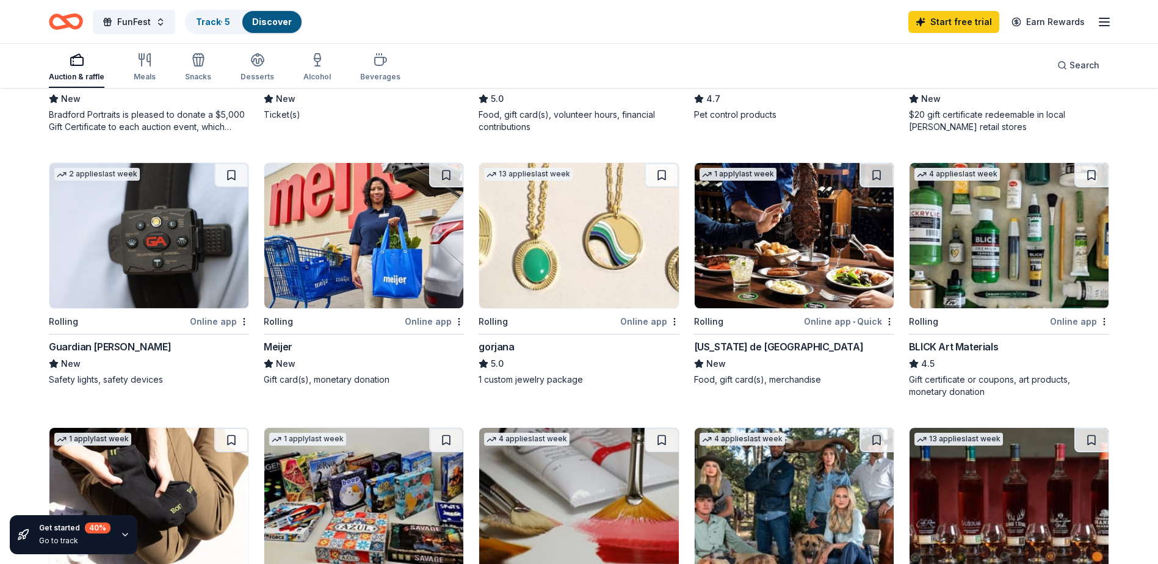
scroll to position [549, 0]
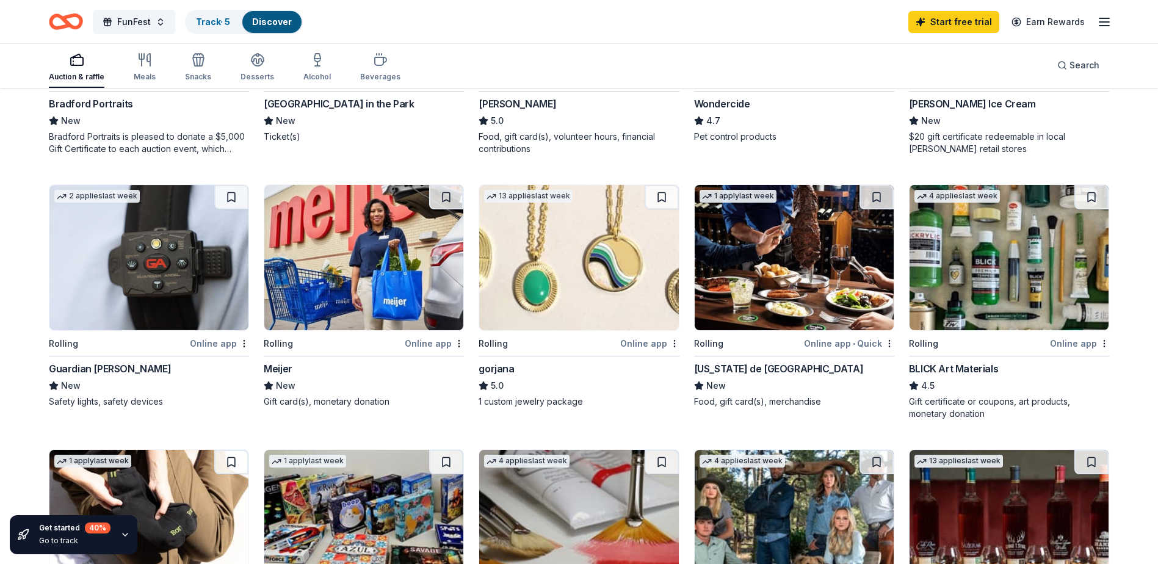
click at [322, 283] on img at bounding box center [363, 257] width 199 height 145
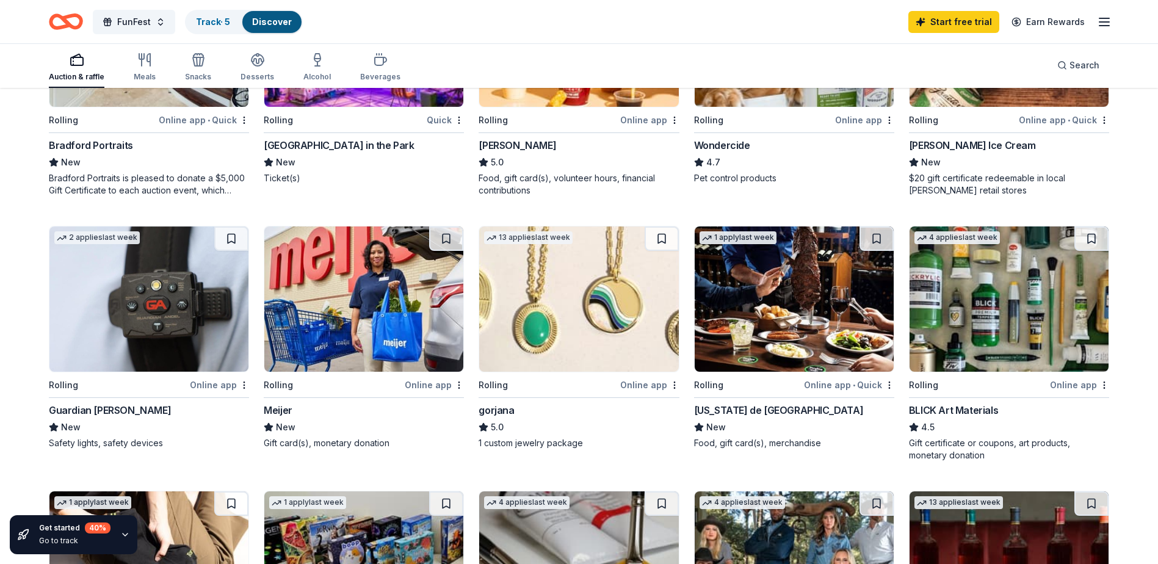
scroll to position [488, 0]
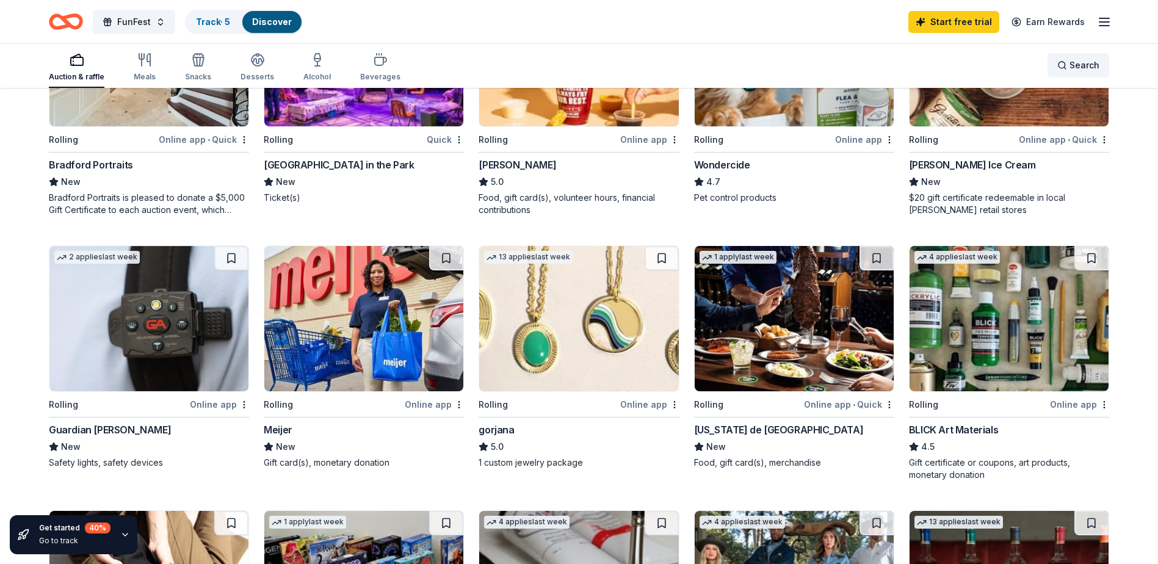
click at [1095, 62] on span "Search" at bounding box center [1085, 65] width 30 height 15
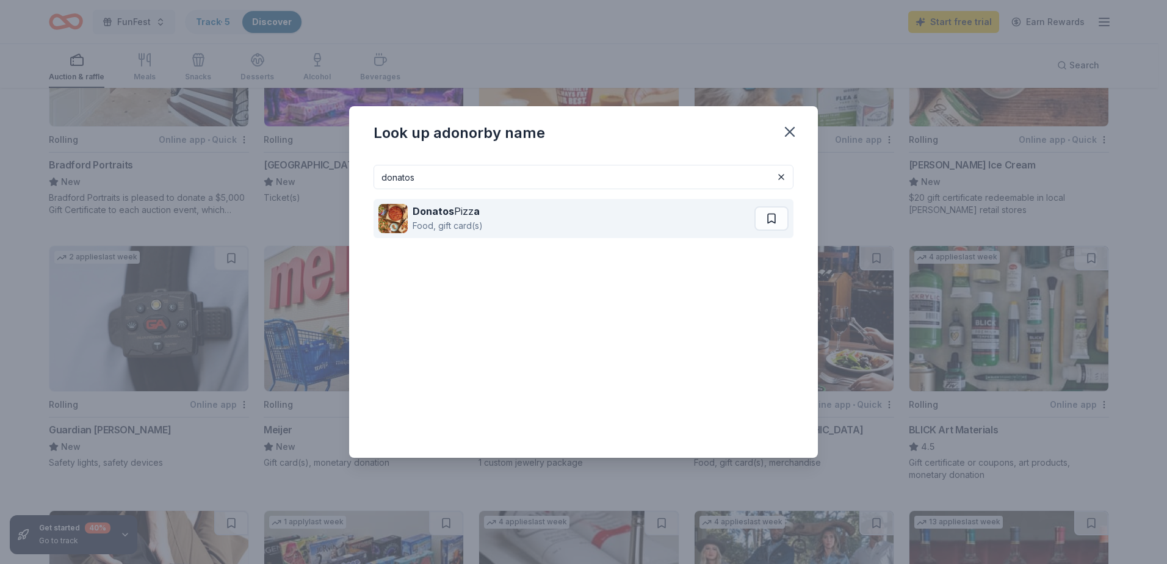
type input "donatos"
click at [476, 220] on div "Food, gift card(s)" at bounding box center [448, 226] width 70 height 15
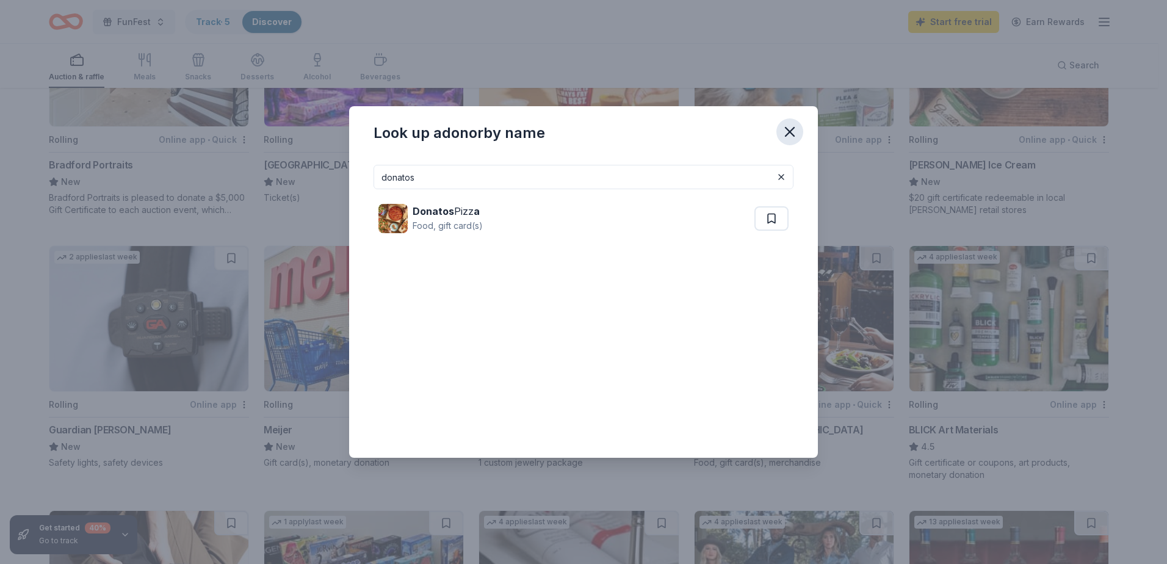
click at [791, 136] on icon "button" at bounding box center [789, 131] width 17 height 17
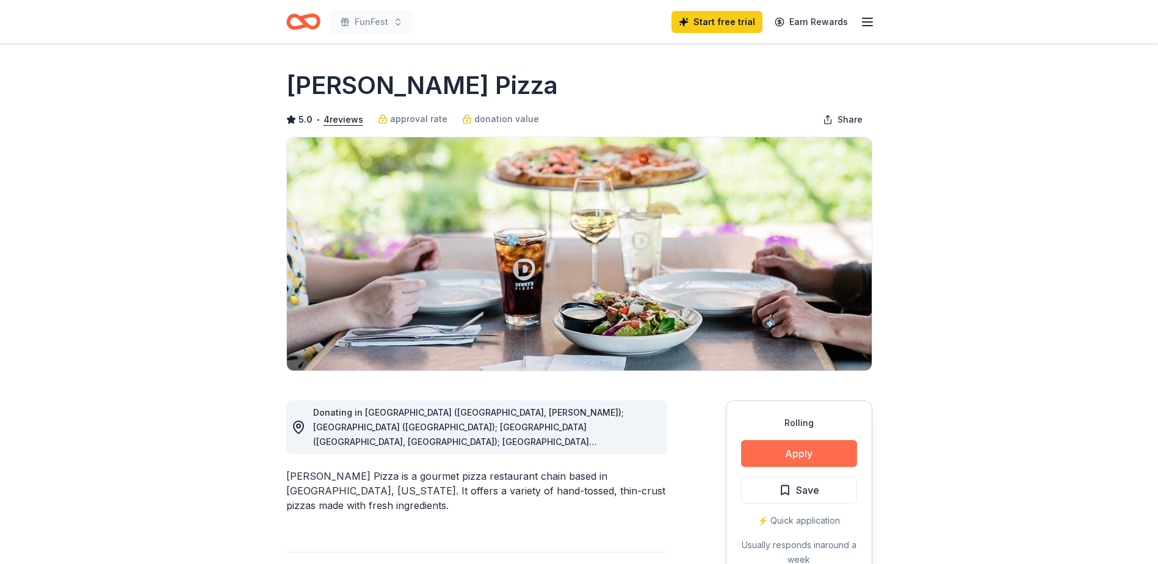
click at [789, 451] on button "Apply" at bounding box center [799, 453] width 116 height 27
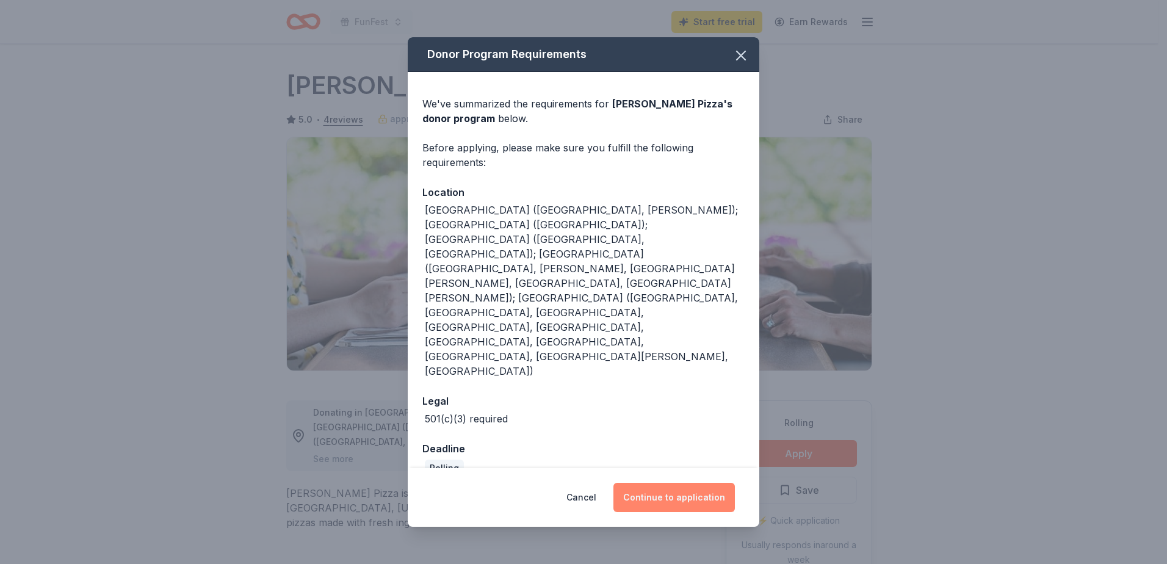
click at [683, 483] on button "Continue to application" at bounding box center [674, 497] width 121 height 29
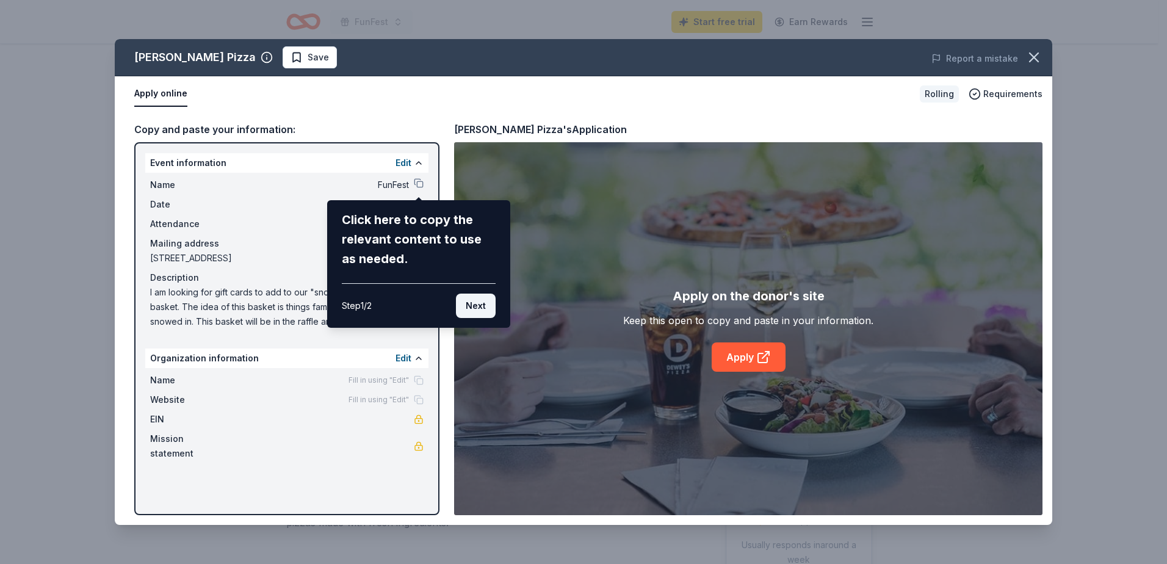
click at [477, 307] on button "Next" at bounding box center [476, 306] width 40 height 24
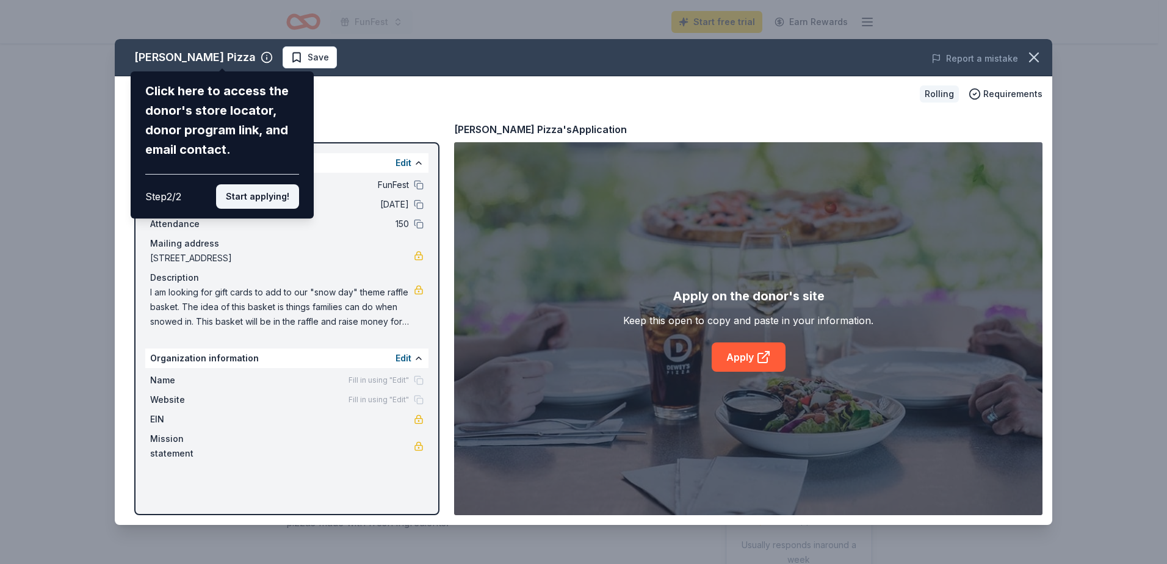
click at [254, 197] on button "Start applying!" at bounding box center [257, 196] width 83 height 24
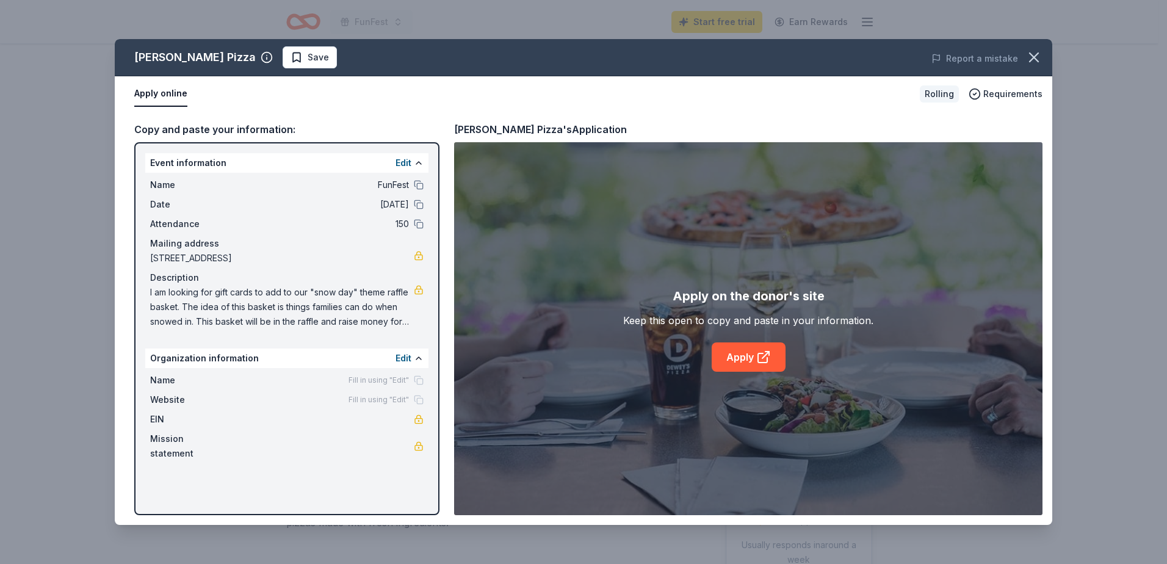
click at [415, 363] on div "Edit" at bounding box center [410, 358] width 28 height 15
click at [407, 360] on button "Edit" at bounding box center [404, 358] width 16 height 15
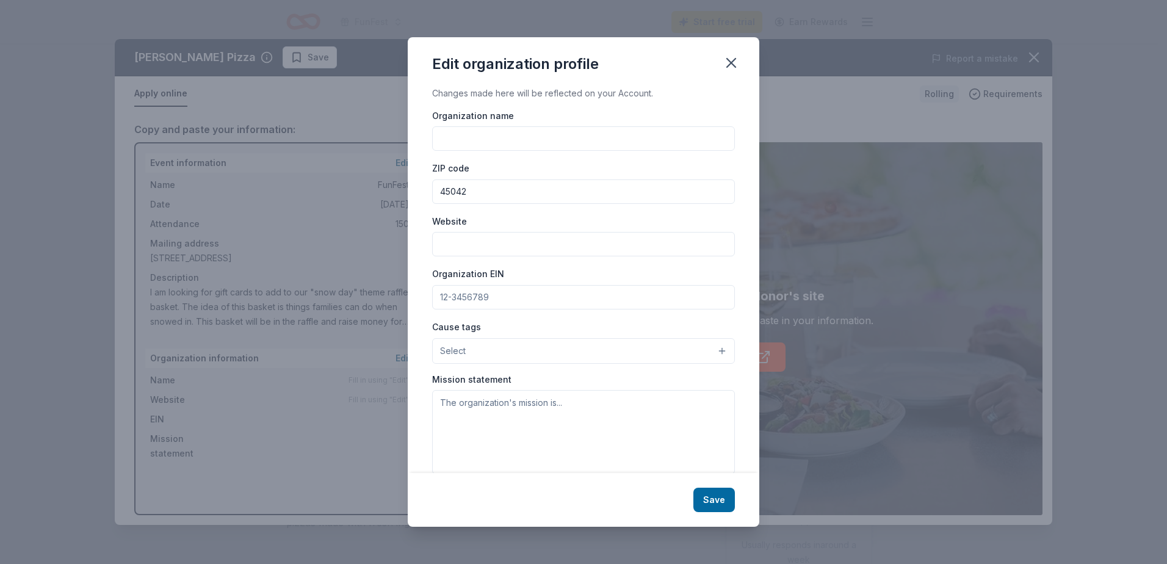
click at [507, 142] on input "Organization name" at bounding box center [583, 138] width 303 height 24
type input "[PERSON_NAME][GEOGRAPHIC_DATA]"
paste input "[URL][DOMAIN_NAME]"
type input "[URL][DOMAIN_NAME]"
click at [466, 359] on button "Select" at bounding box center [583, 351] width 303 height 26
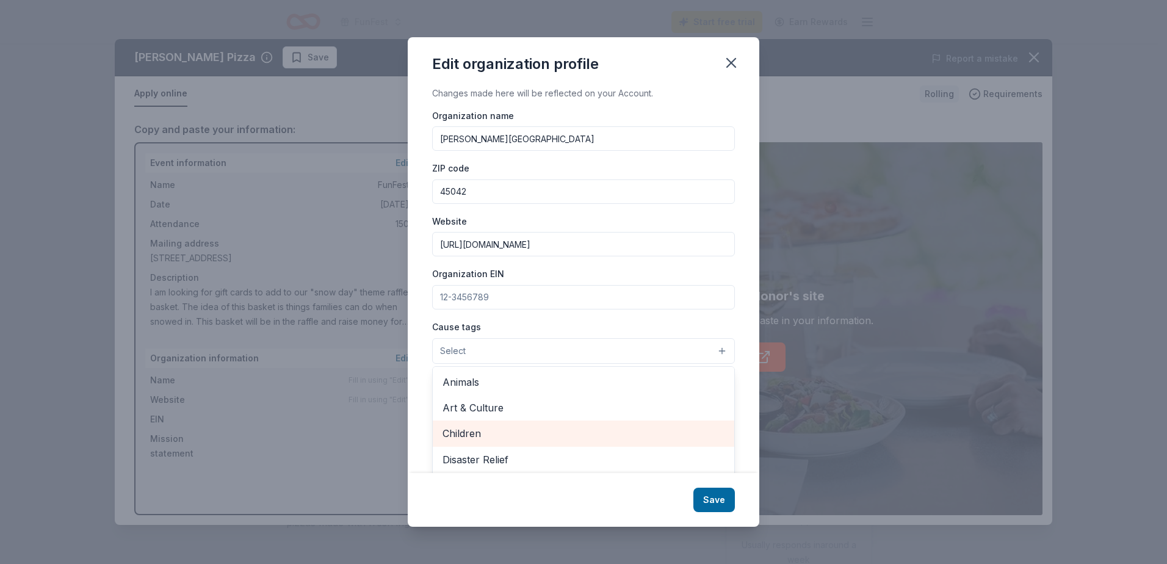
click at [470, 430] on span "Children" at bounding box center [584, 434] width 282 height 16
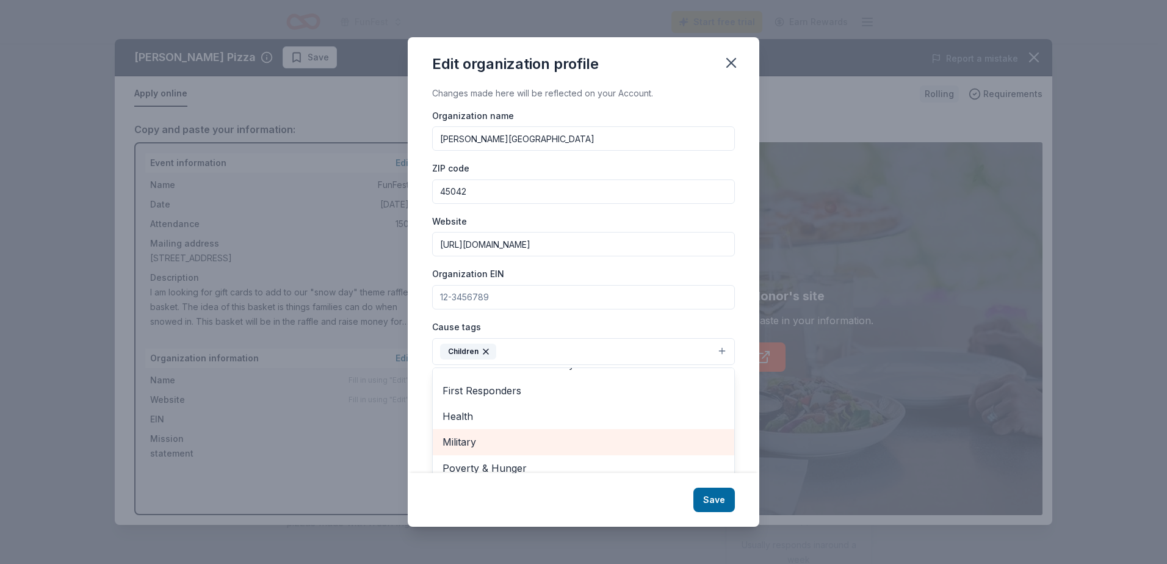
scroll to position [144, 0]
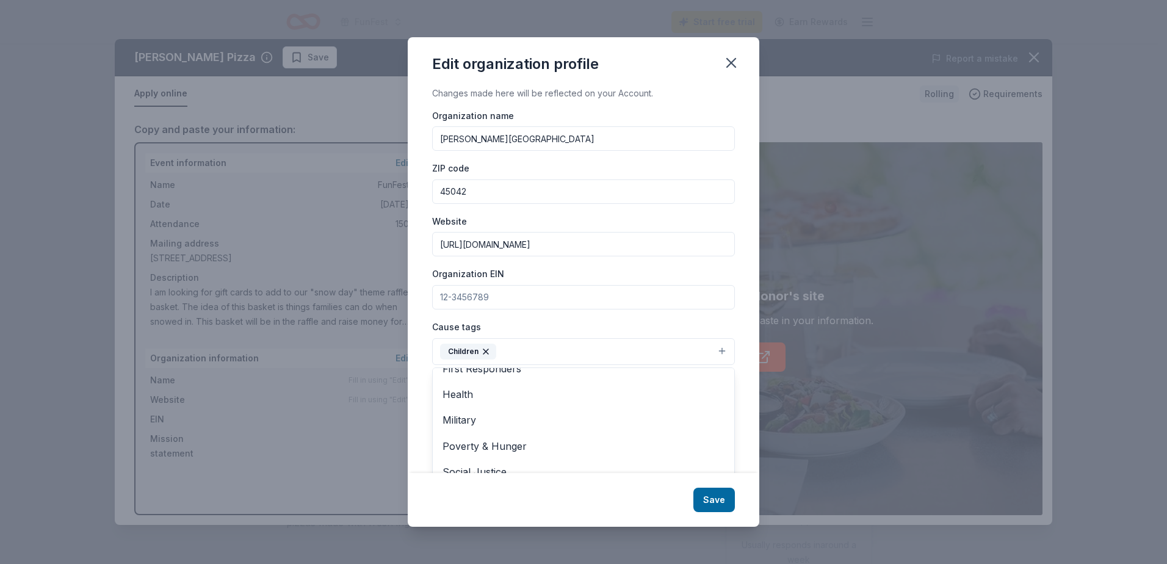
click at [434, 328] on div "Cause tags Children Animals Art & Culture Disaster Relief Education Environment…" at bounding box center [583, 342] width 303 height 46
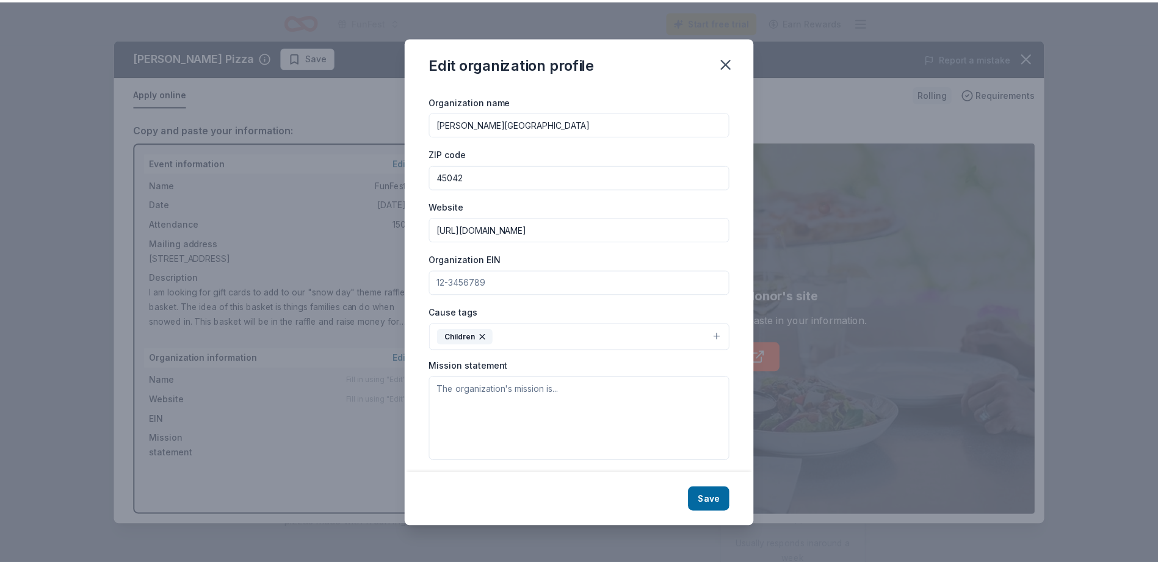
scroll to position [22, 0]
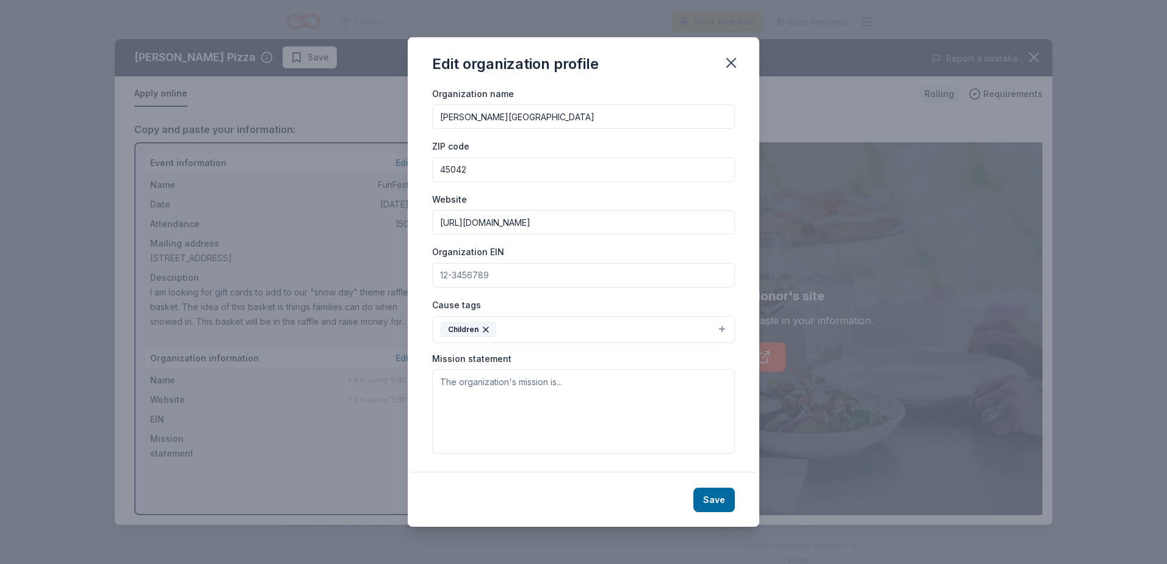
click at [709, 497] on button "Save" at bounding box center [715, 500] width 42 height 24
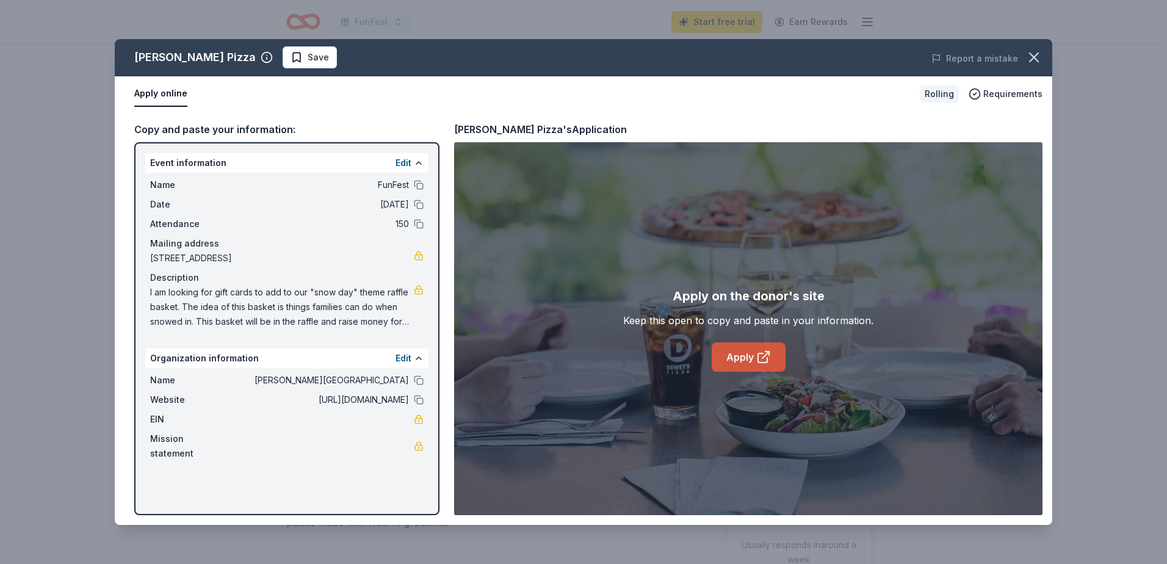
click at [761, 359] on icon at bounding box center [763, 357] width 15 height 15
click at [1026, 55] on icon "button" at bounding box center [1034, 57] width 17 height 17
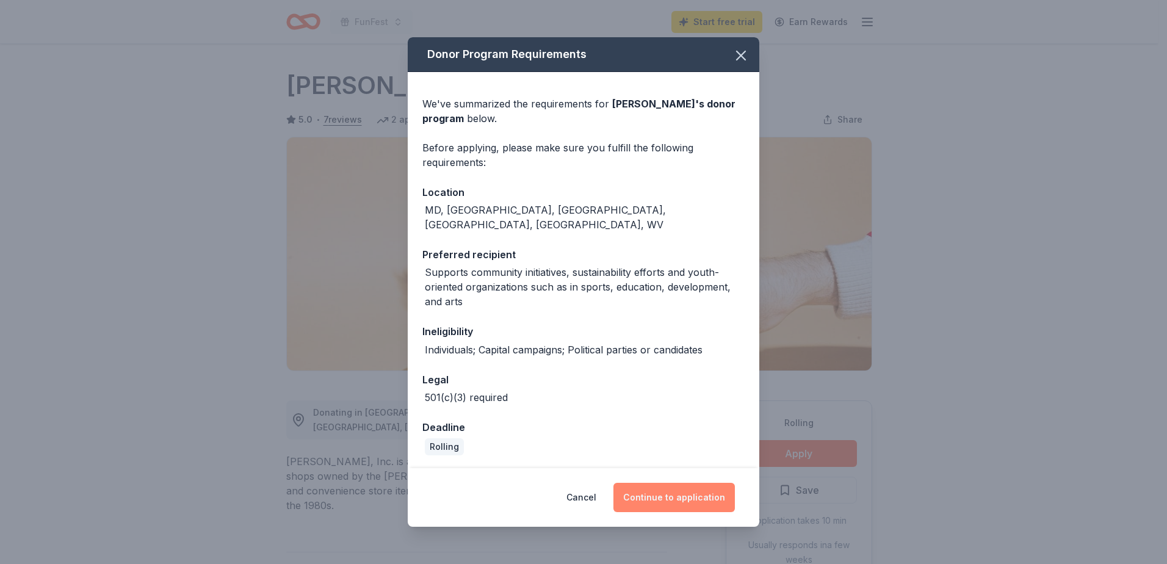
click at [679, 495] on button "Continue to application" at bounding box center [674, 497] width 121 height 29
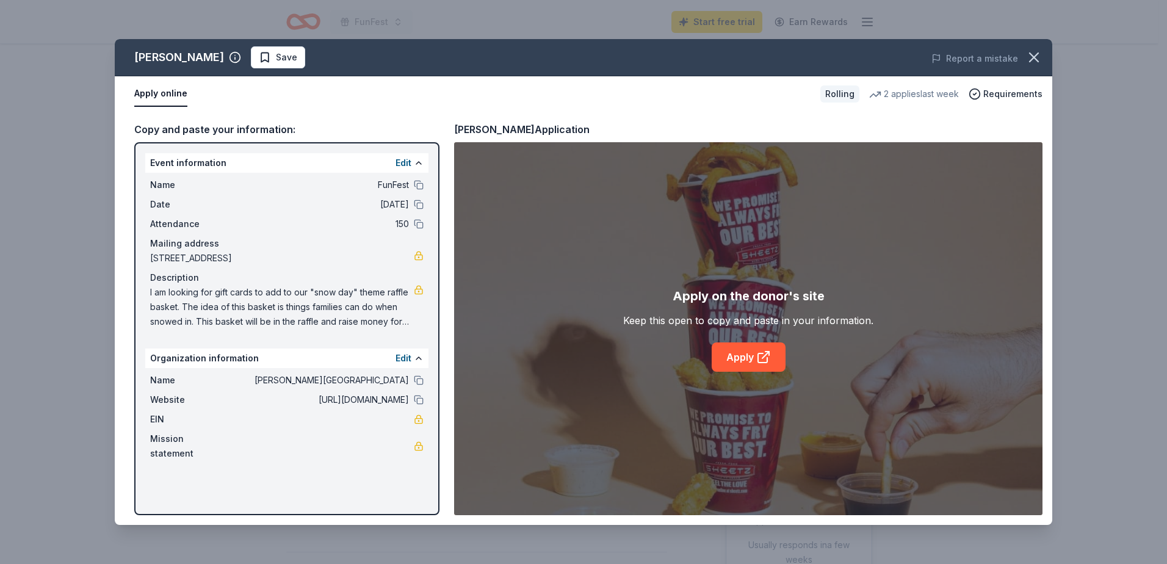
click at [785, 343] on div "Apply on the donor's site Keep this open to copy and paste in your information.…" at bounding box center [748, 328] width 250 height 85
click at [738, 356] on link "Apply" at bounding box center [749, 356] width 74 height 29
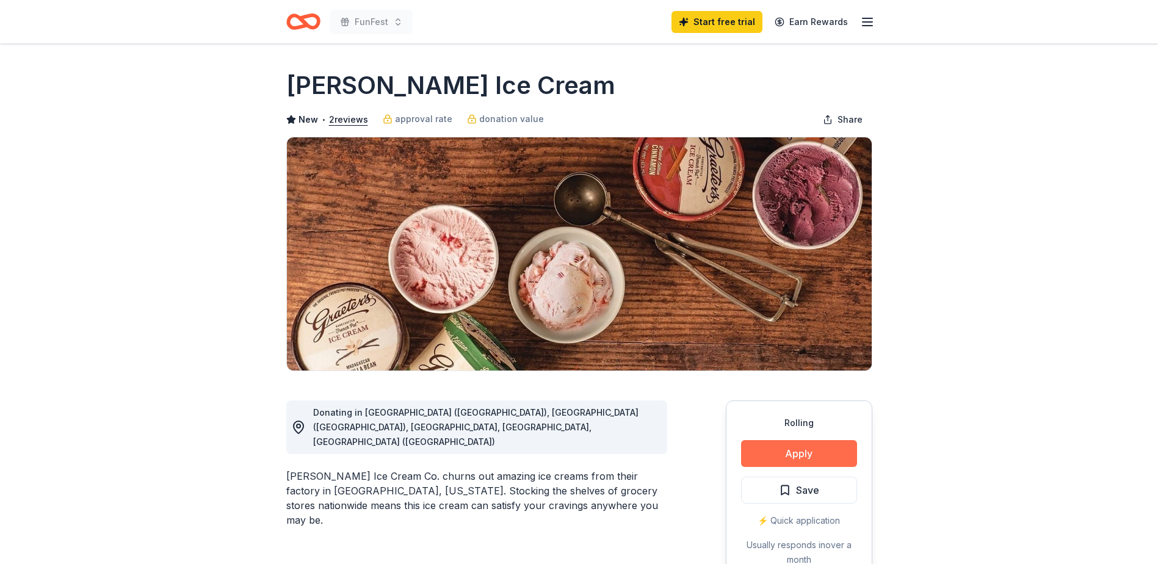
click at [763, 451] on button "Apply" at bounding box center [799, 453] width 116 height 27
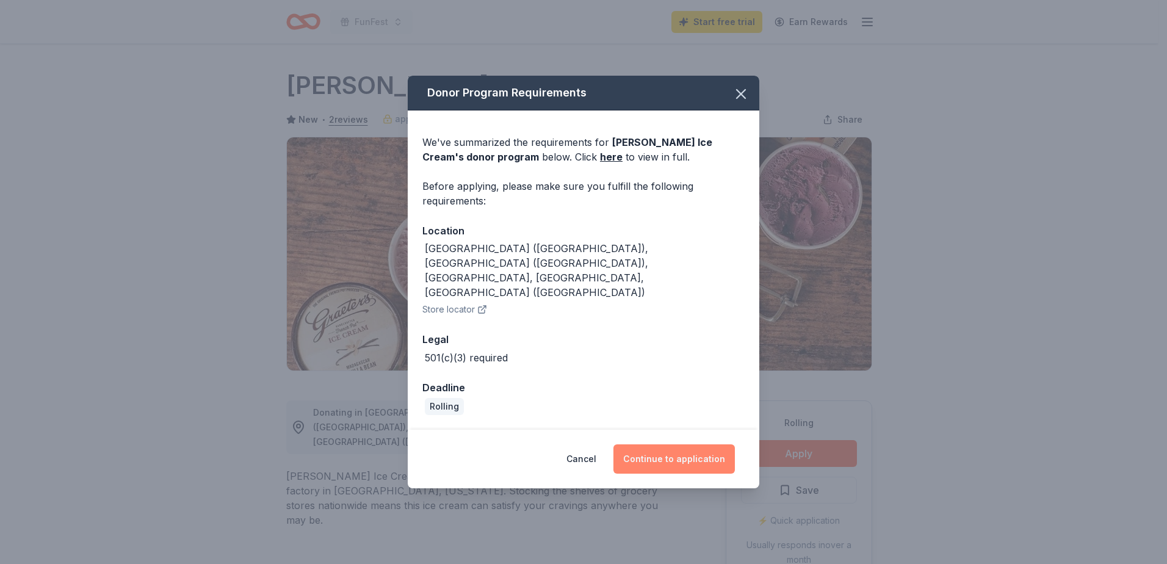
click at [678, 444] on button "Continue to application" at bounding box center [674, 458] width 121 height 29
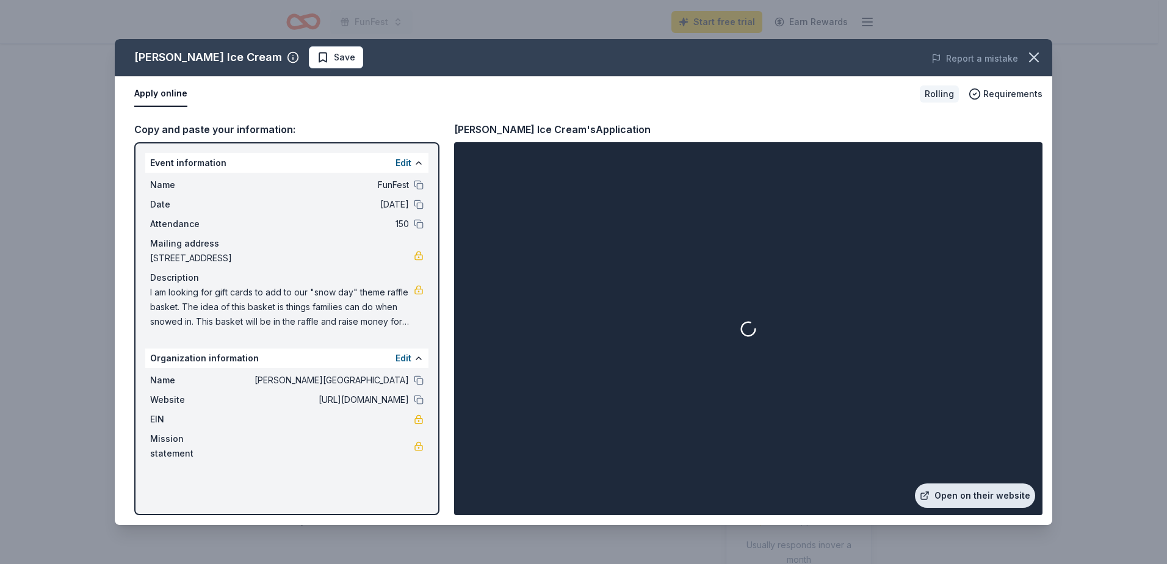
click at [961, 498] on link "Open on their website" at bounding box center [975, 496] width 120 height 24
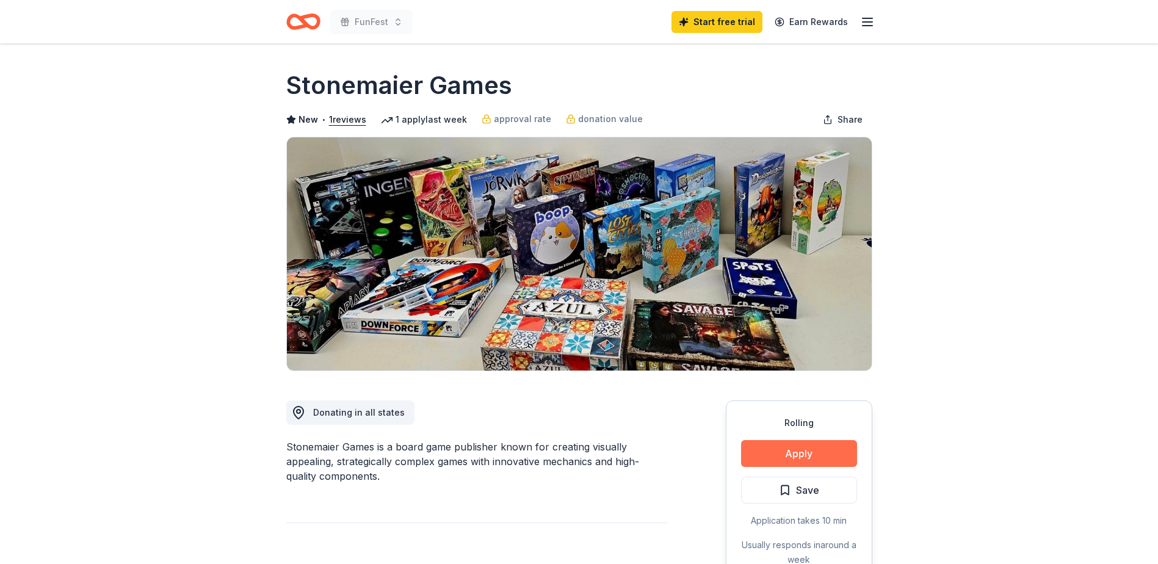
click at [799, 459] on button "Apply" at bounding box center [799, 453] width 116 height 27
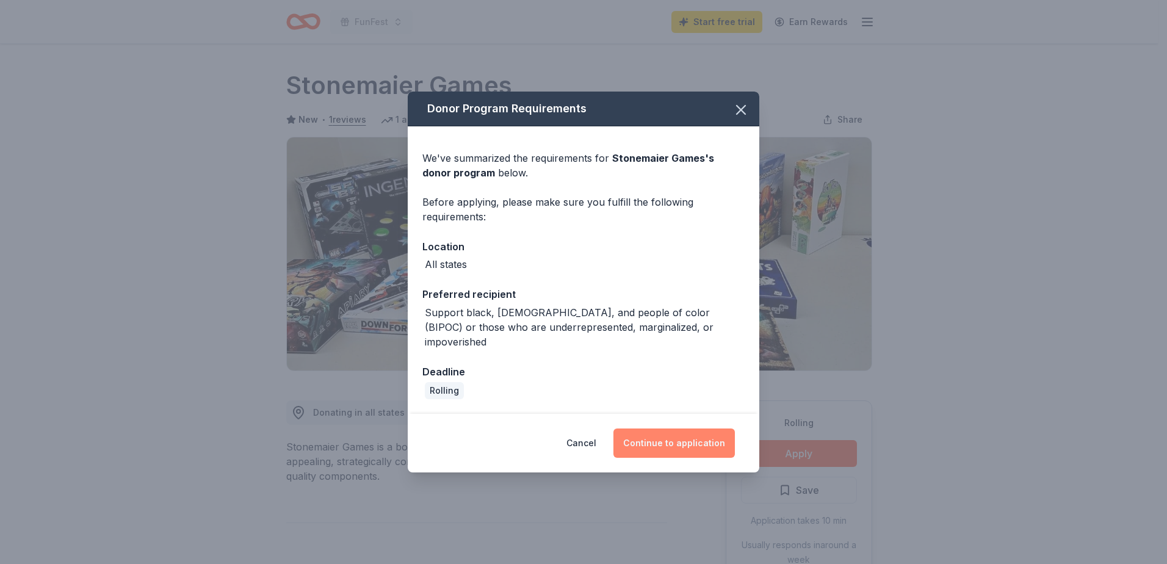
drag, startPoint x: 668, startPoint y: 438, endPoint x: 655, endPoint y: 431, distance: 14.8
click at [668, 438] on button "Continue to application" at bounding box center [674, 443] width 121 height 29
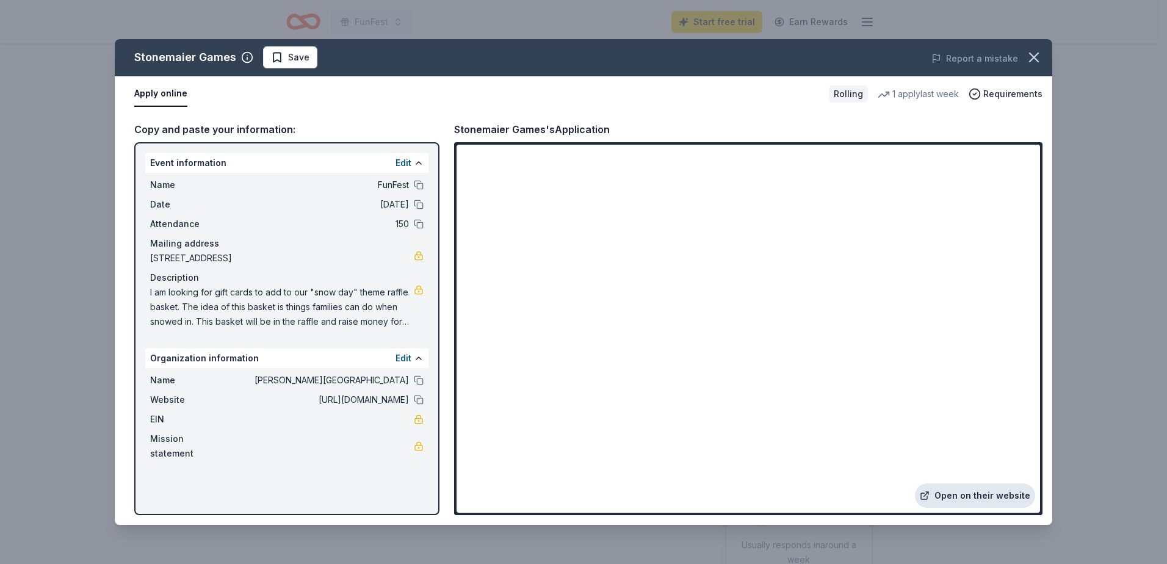
click at [963, 499] on link "Open on their website" at bounding box center [975, 496] width 120 height 24
drag, startPoint x: 1038, startPoint y: 59, endPoint x: 1029, endPoint y: 60, distance: 9.2
click at [1038, 59] on icon "button" at bounding box center [1034, 57] width 17 height 17
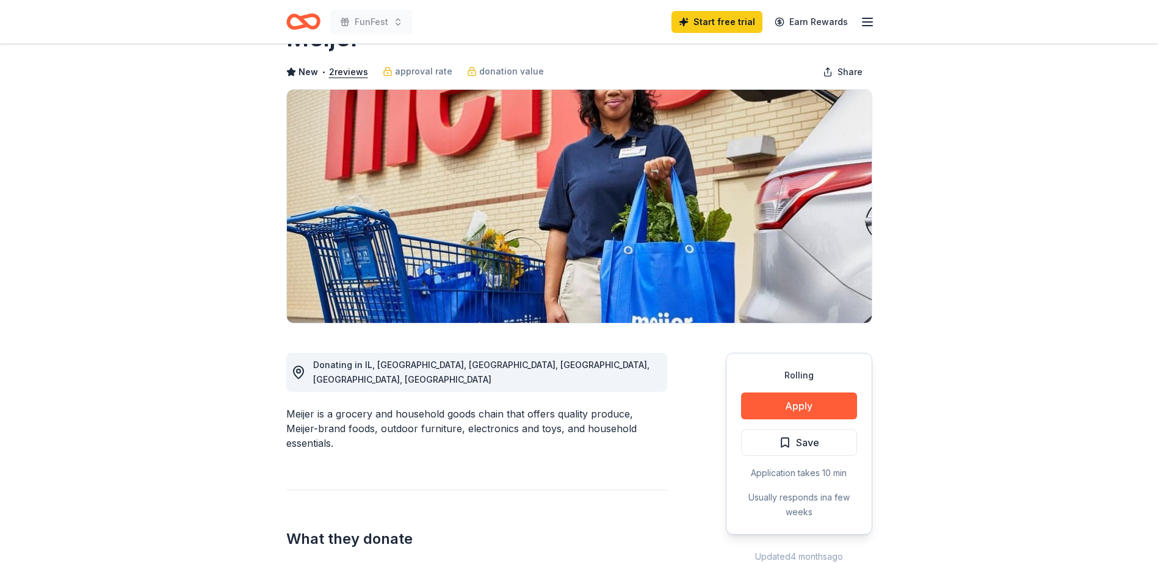
scroll to position [122, 0]
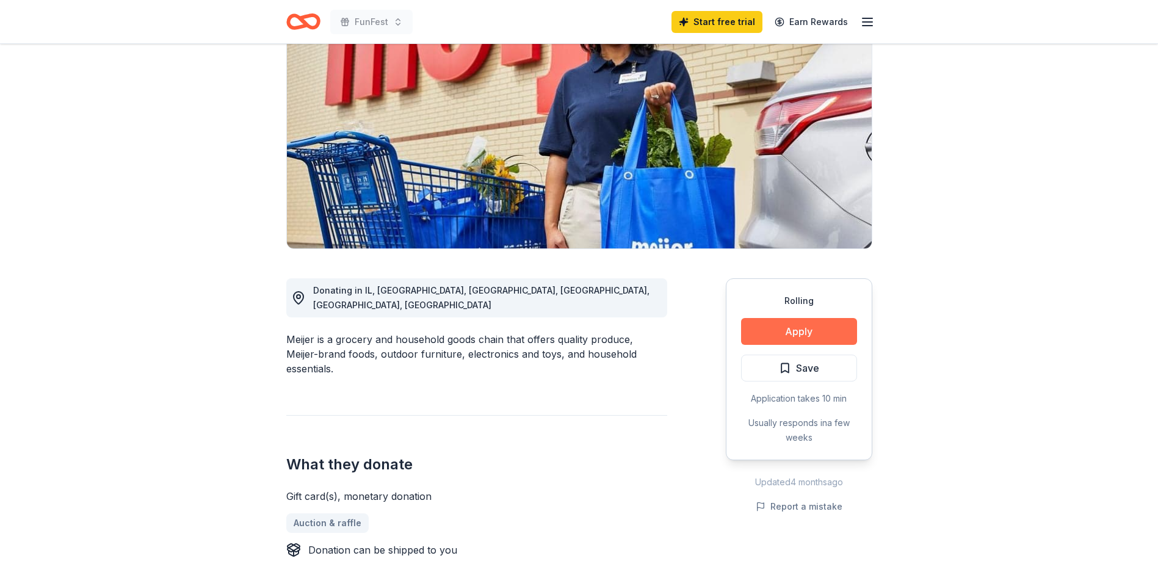
click at [765, 330] on button "Apply" at bounding box center [799, 331] width 116 height 27
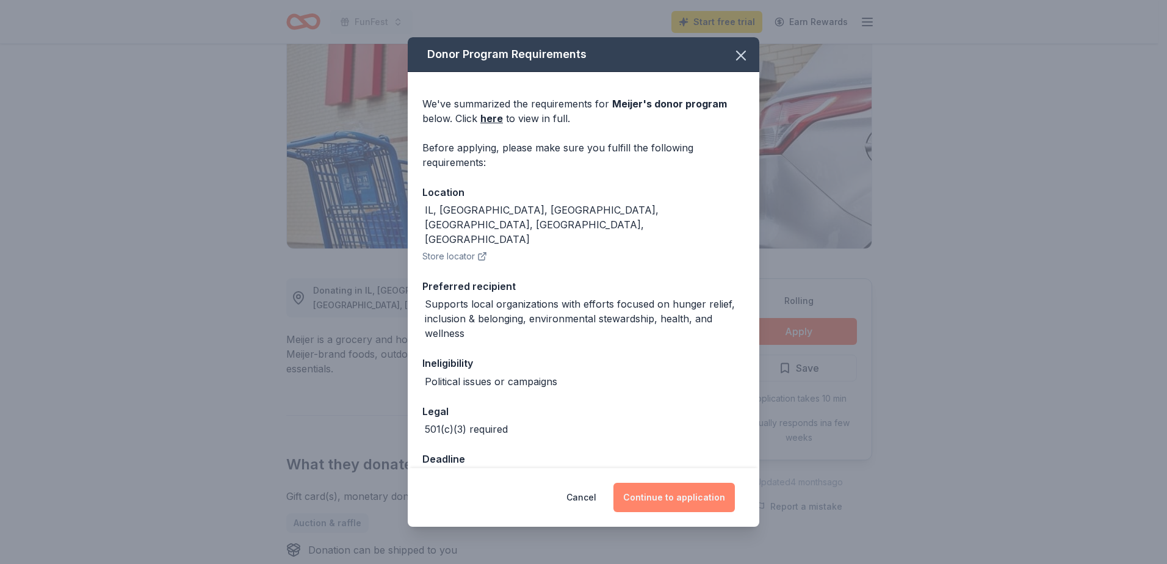
click at [667, 490] on button "Continue to application" at bounding box center [674, 497] width 121 height 29
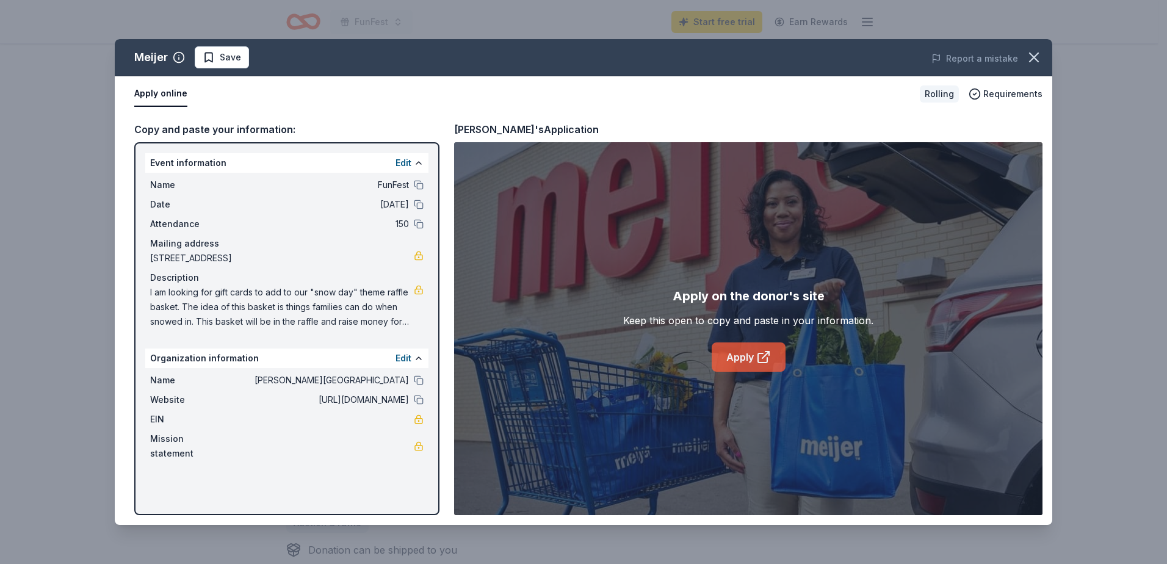
click at [747, 363] on link "Apply" at bounding box center [749, 356] width 74 height 29
click at [1031, 57] on icon "button" at bounding box center [1034, 57] width 17 height 17
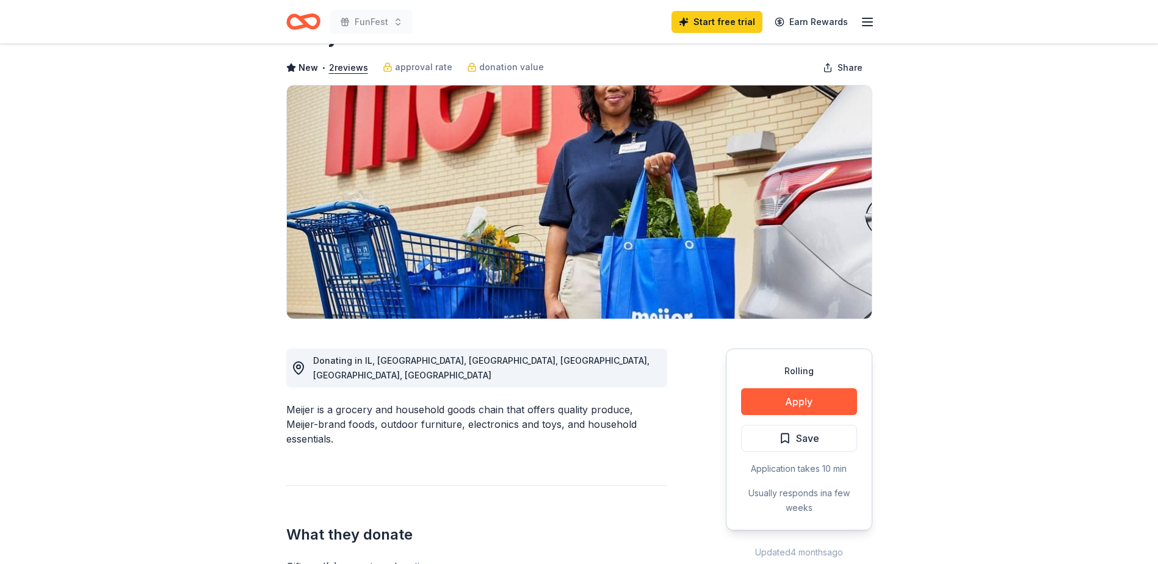
scroll to position [0, 0]
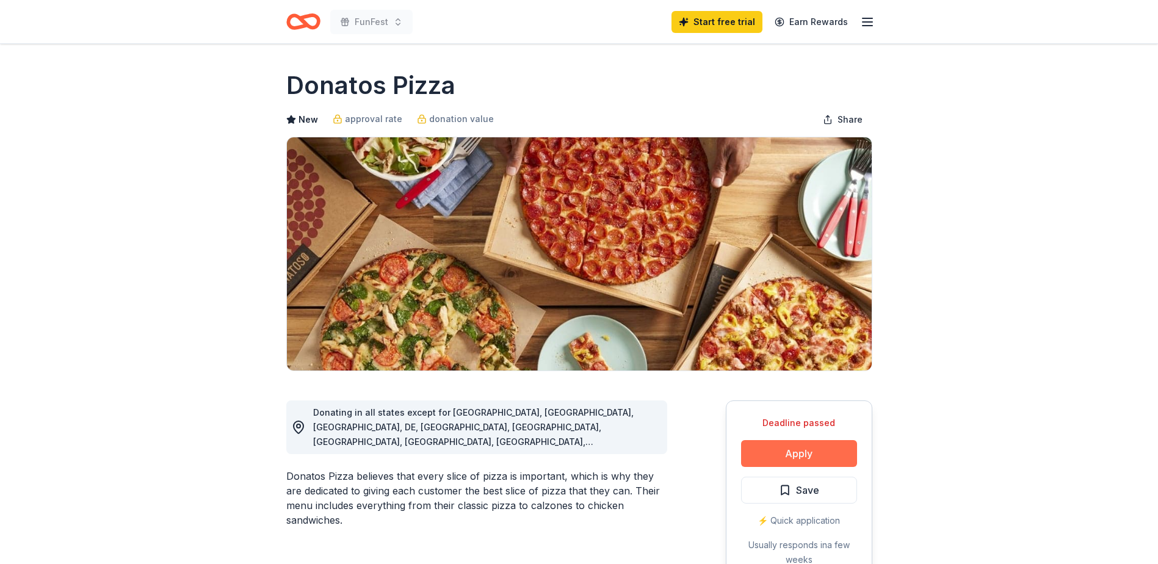
click at [798, 454] on button "Apply" at bounding box center [799, 453] width 116 height 27
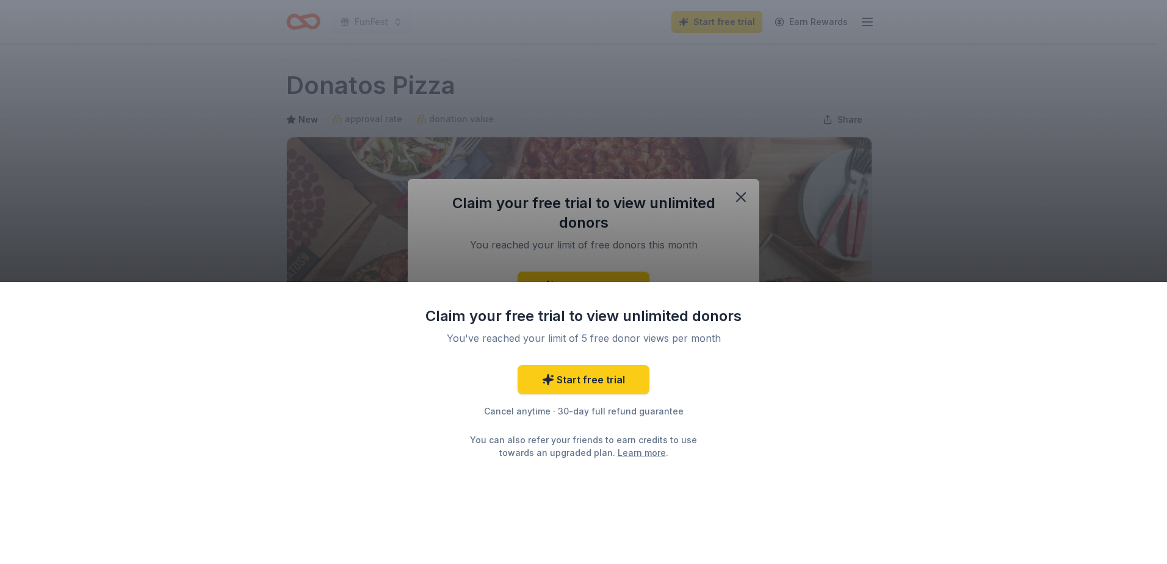
click at [1009, 240] on div "Claim your free trial to view unlimited donors You've reached your limit of 5 f…" at bounding box center [583, 282] width 1167 height 564
